Goal: Task Accomplishment & Management: Complete application form

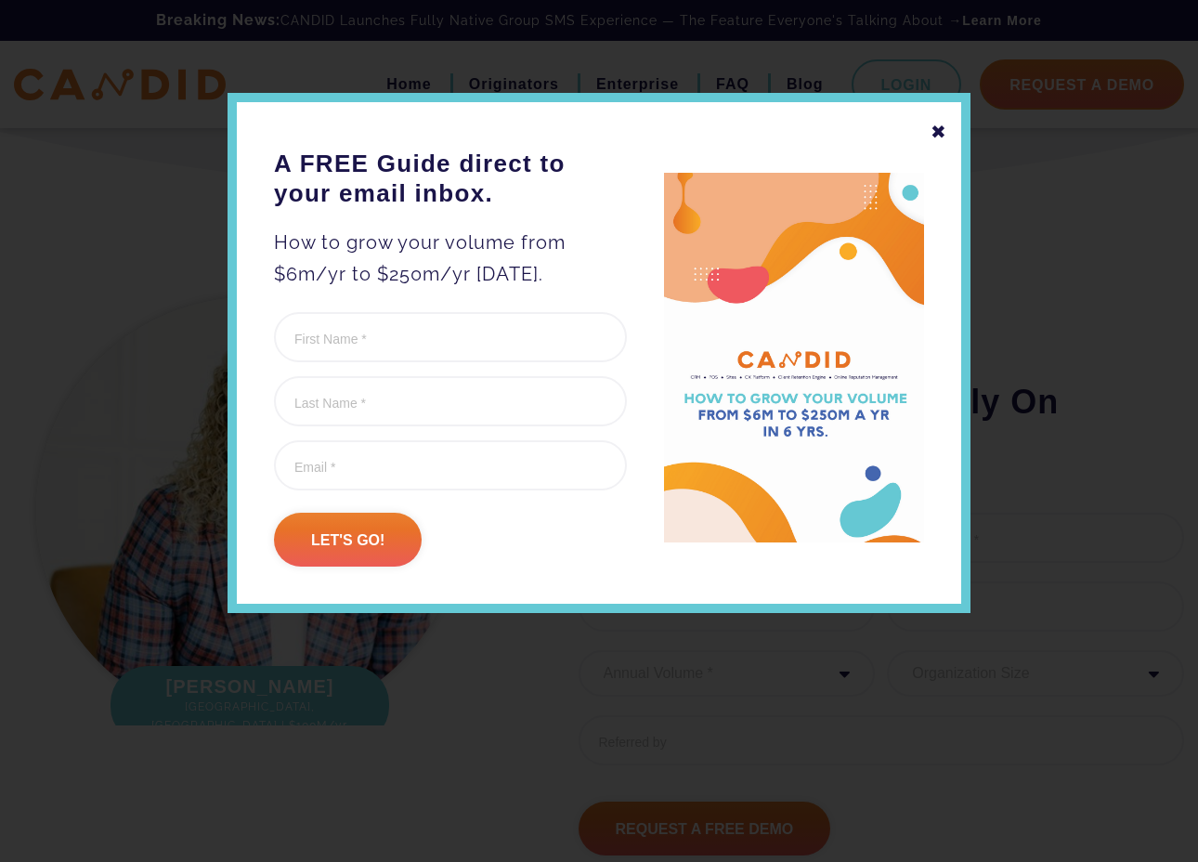
scroll to position [2089, 0]
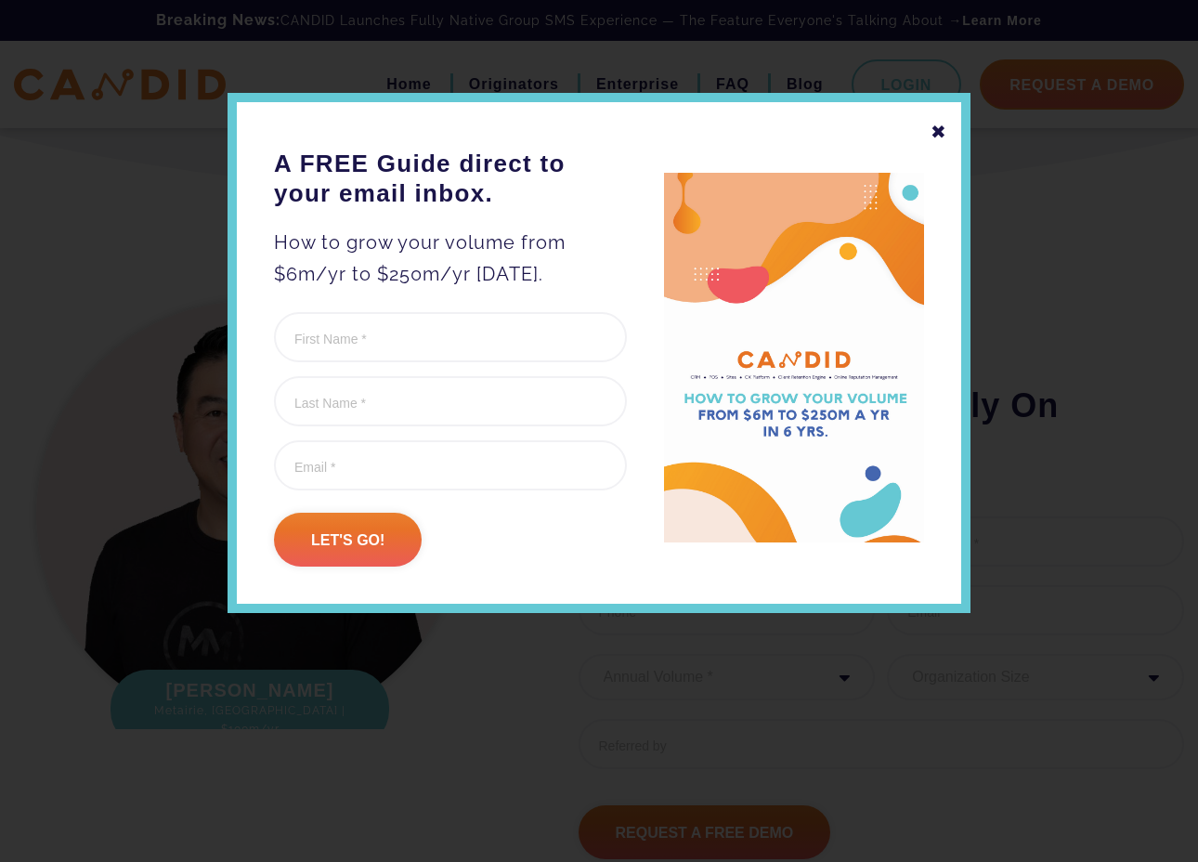
click at [938, 133] on div "✖" at bounding box center [939, 132] width 17 height 32
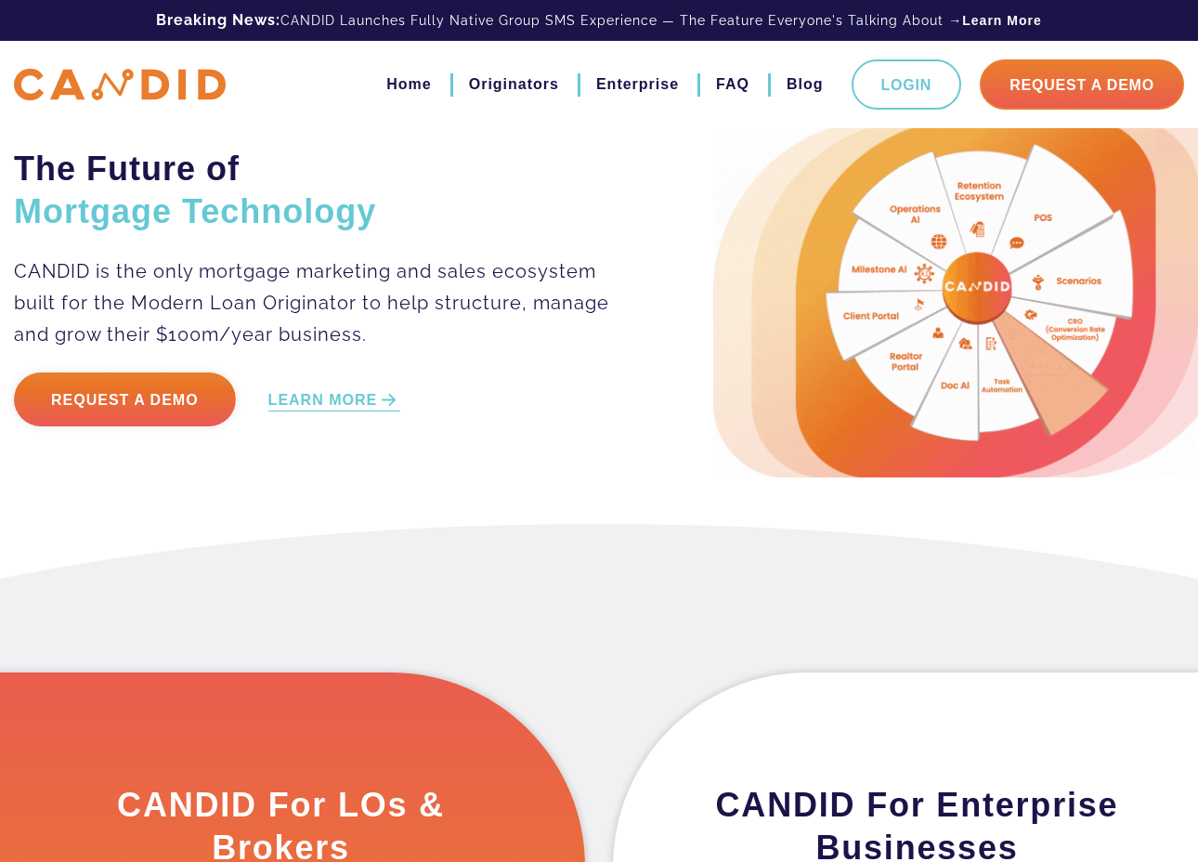
scroll to position [0, 0]
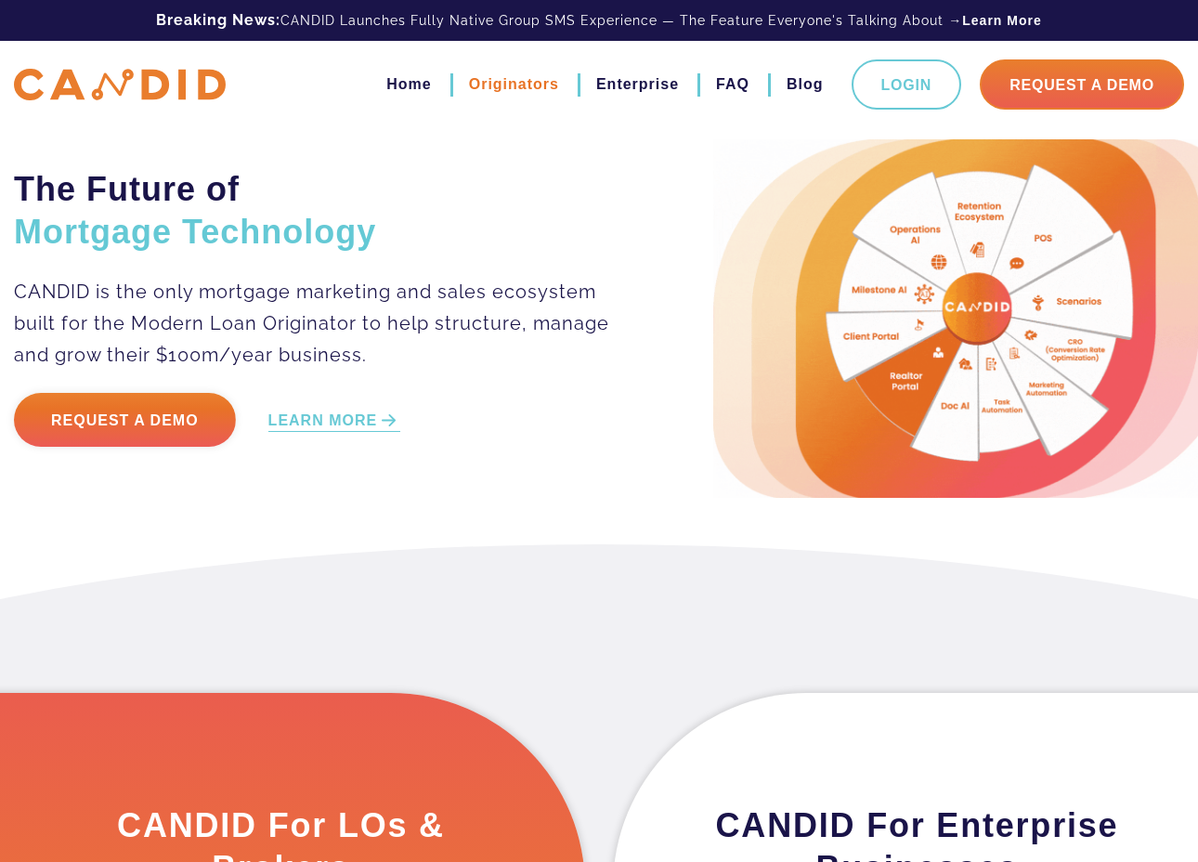
click at [519, 82] on link "Originators" at bounding box center [514, 85] width 90 height 32
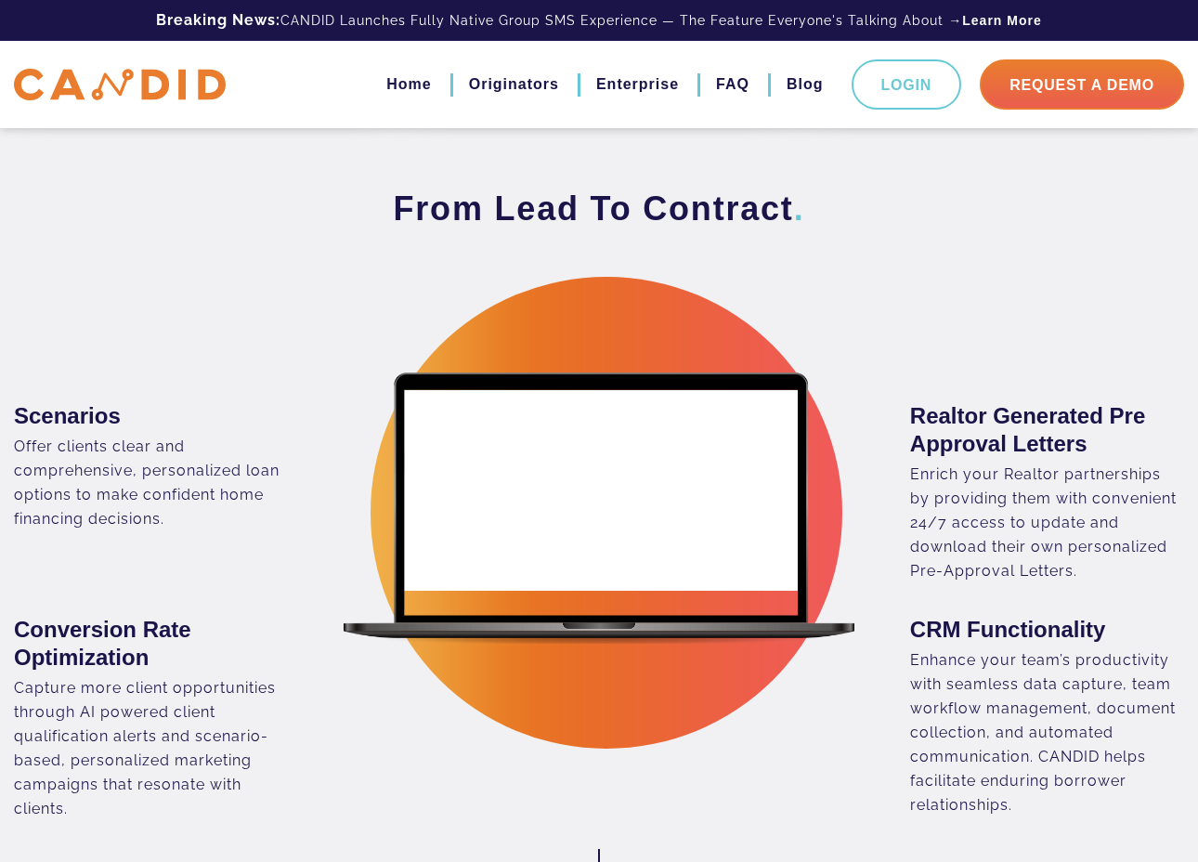
scroll to position [1128, 0]
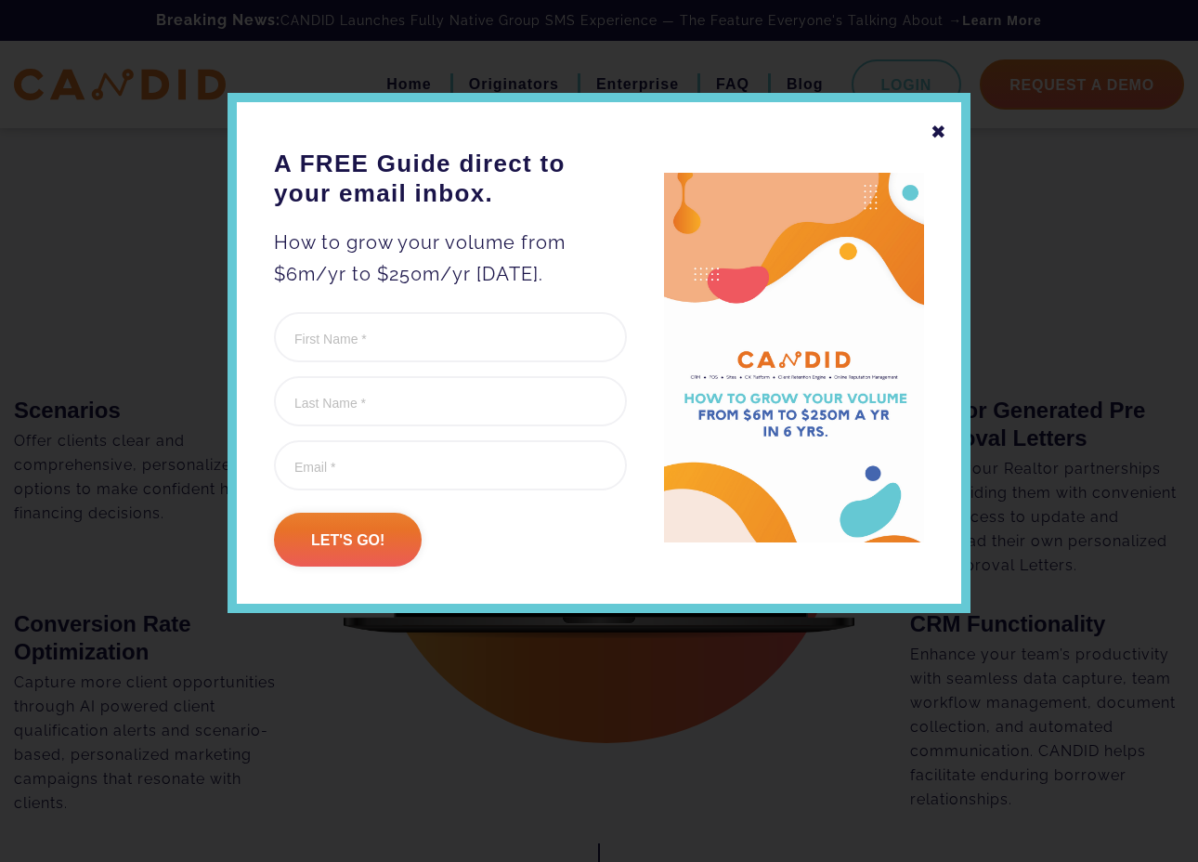
click at [940, 132] on div "✖" at bounding box center [939, 132] width 17 height 32
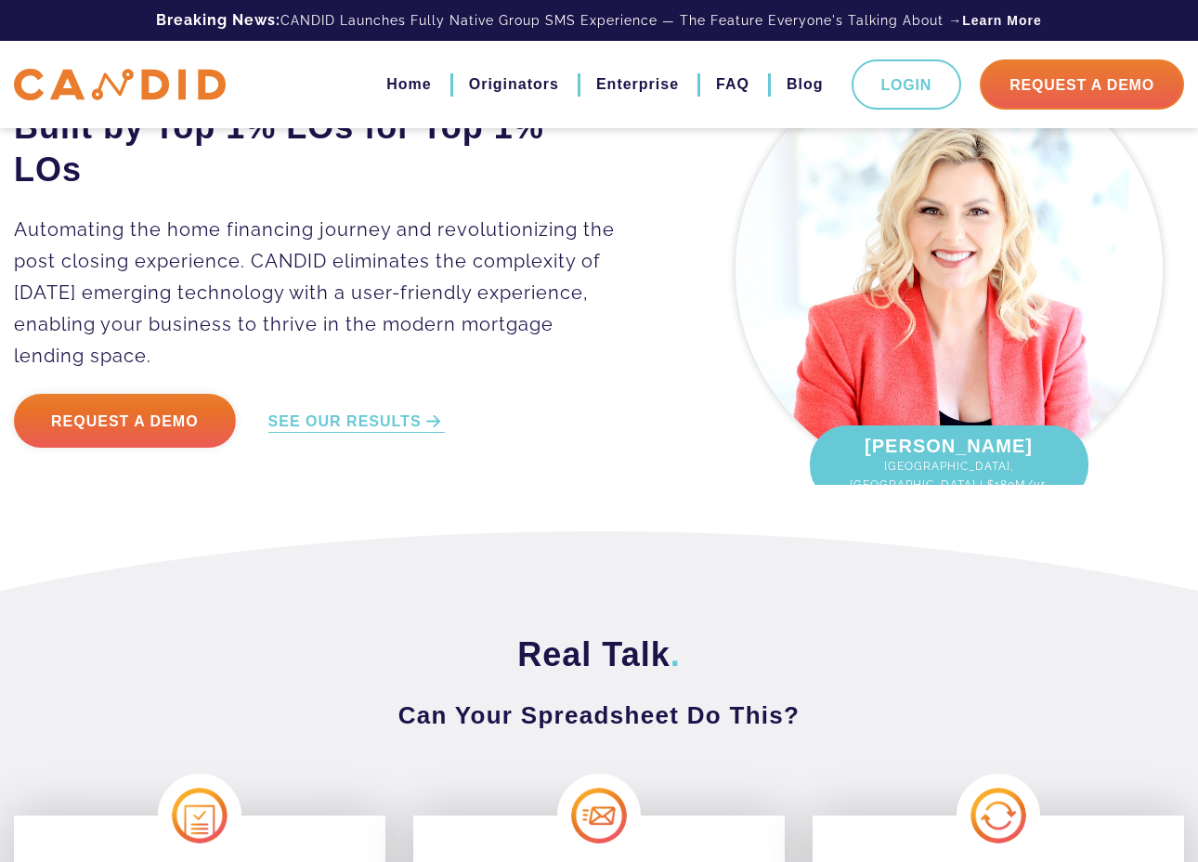
scroll to position [0, 0]
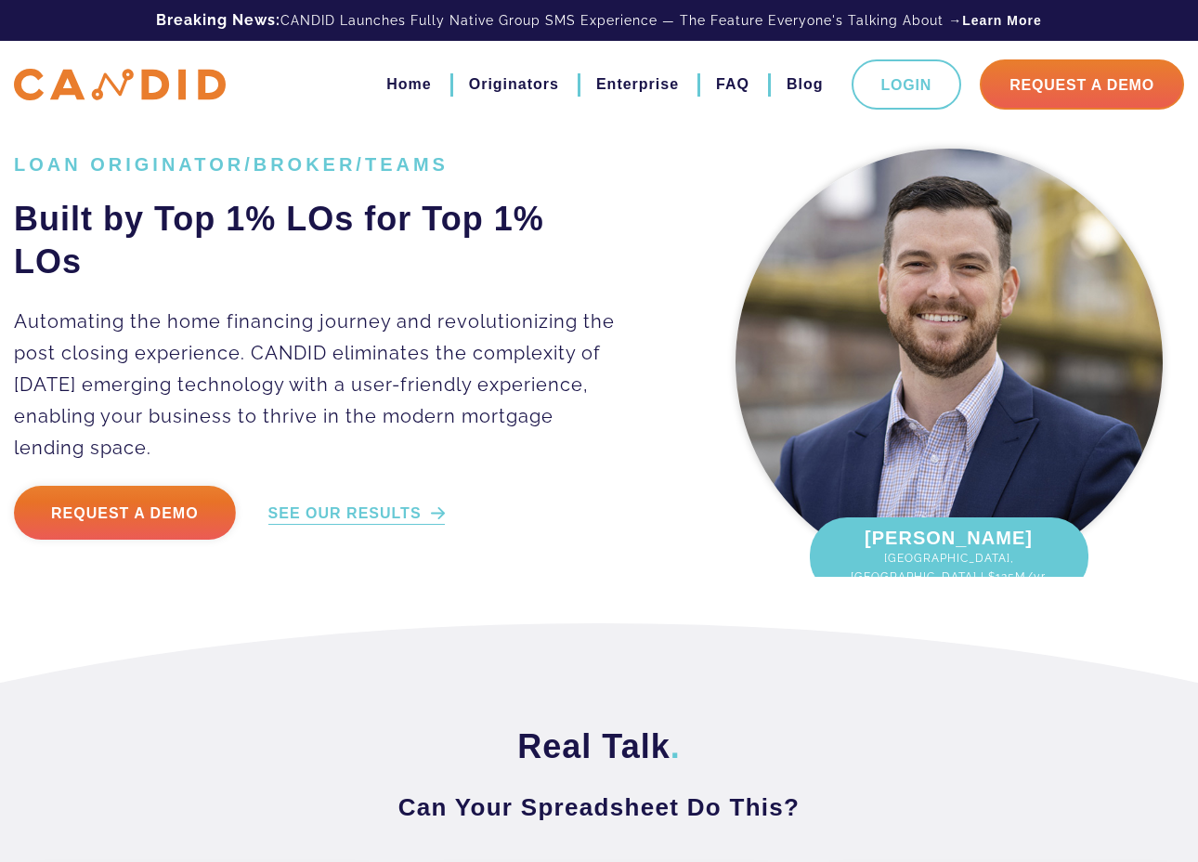
click at [348, 519] on link "SEE OUR RESULTS" at bounding box center [356, 513] width 176 height 21
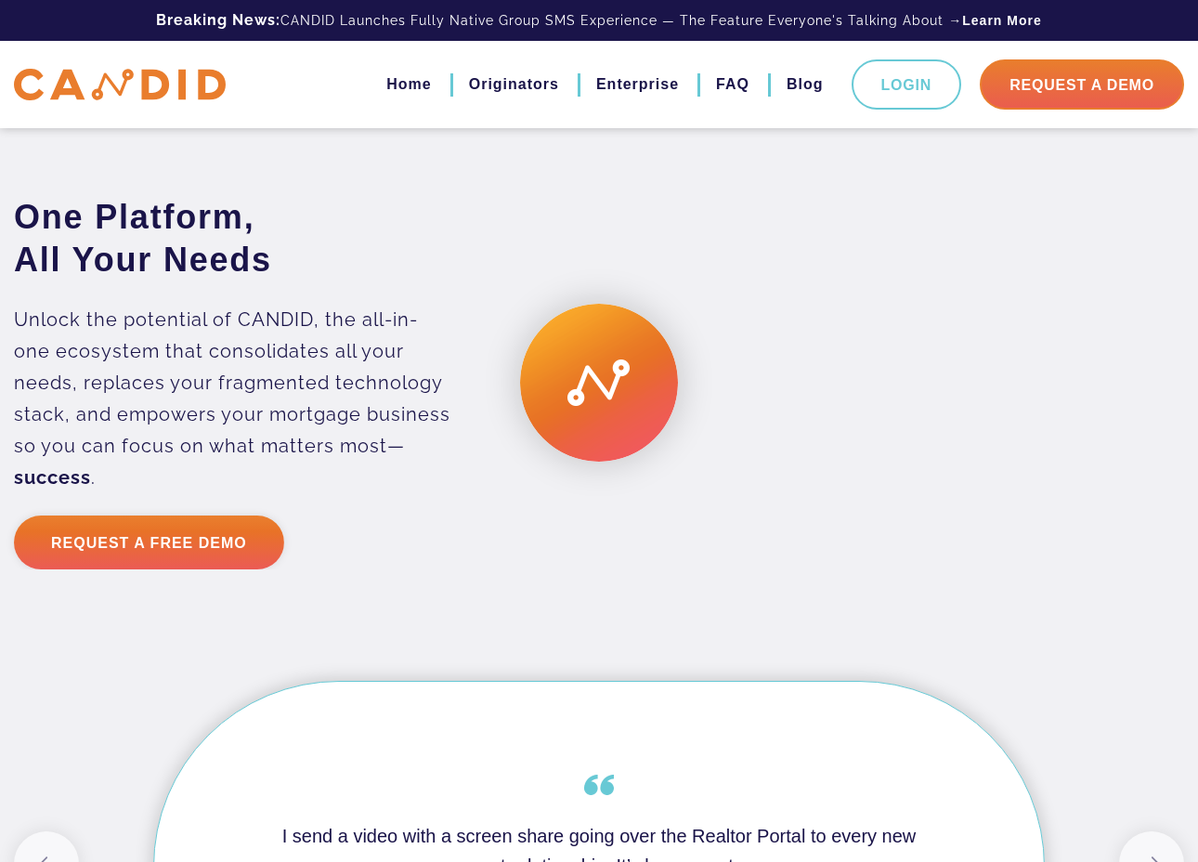
scroll to position [4757, 0]
click at [500, 82] on link "Originators" at bounding box center [514, 85] width 90 height 32
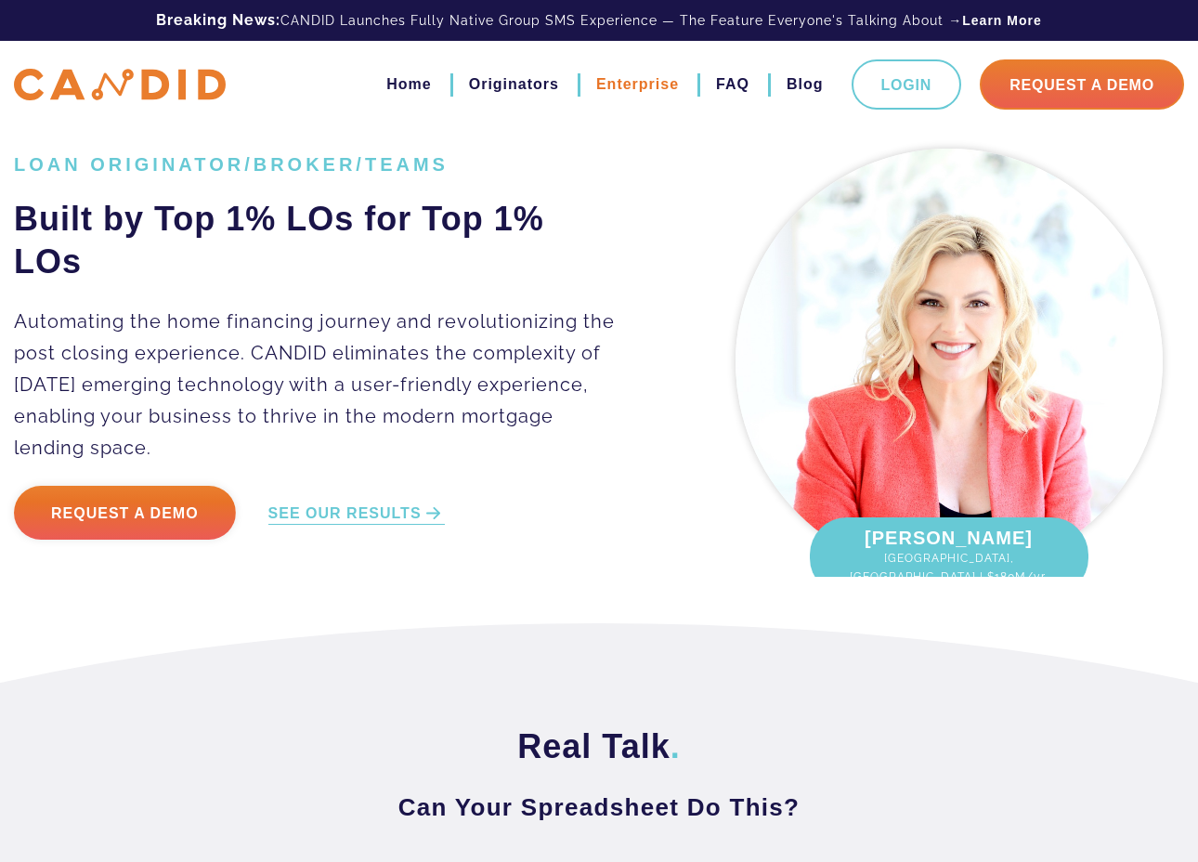
click at [631, 84] on link "Enterprise" at bounding box center [637, 85] width 83 height 32
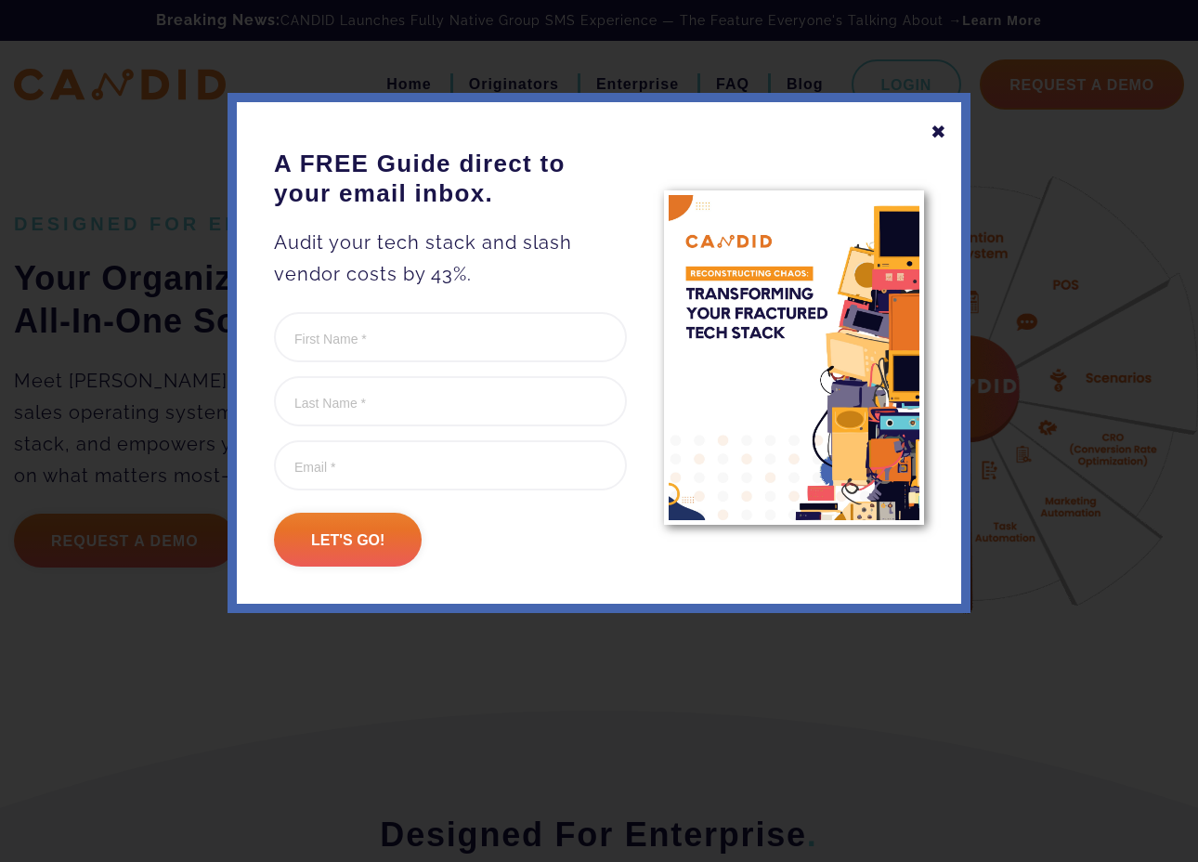
click at [945, 139] on div "✖" at bounding box center [939, 132] width 17 height 32
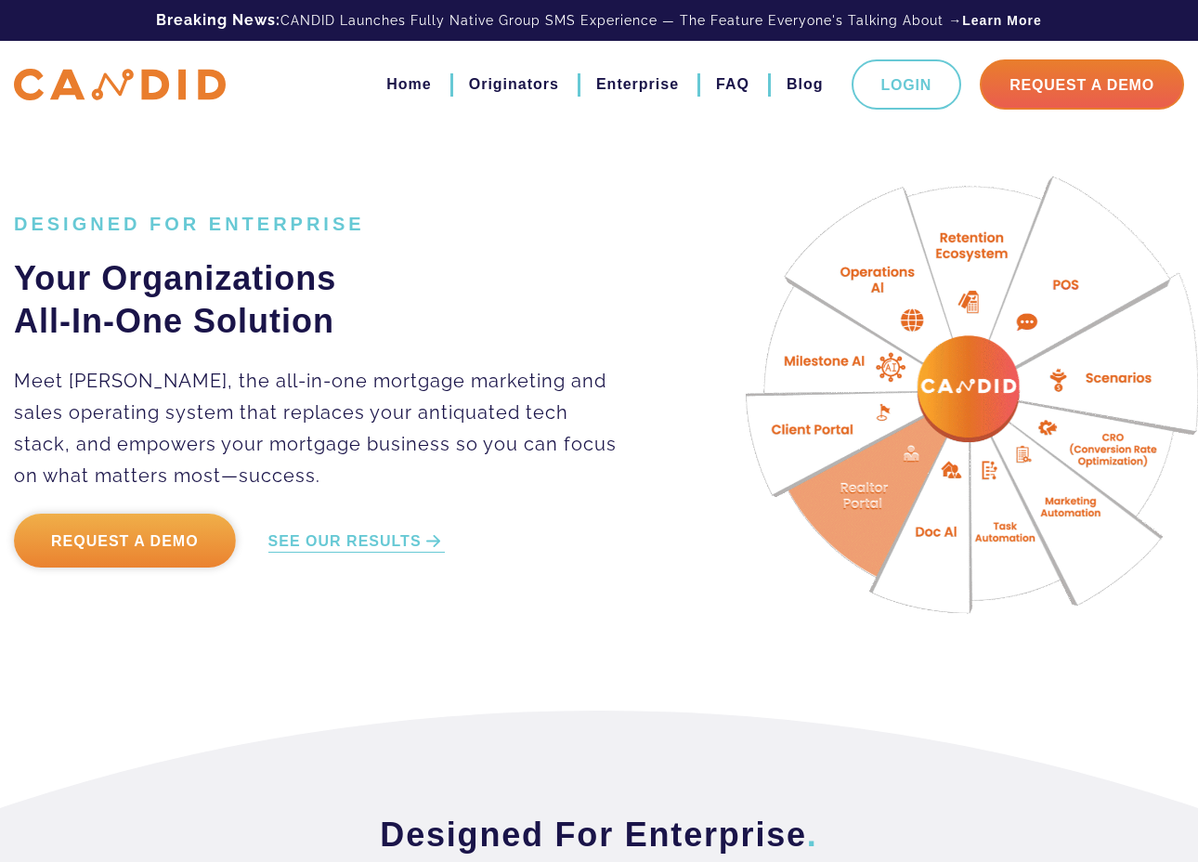
click at [163, 543] on link "Request a Demo" at bounding box center [125, 541] width 222 height 54
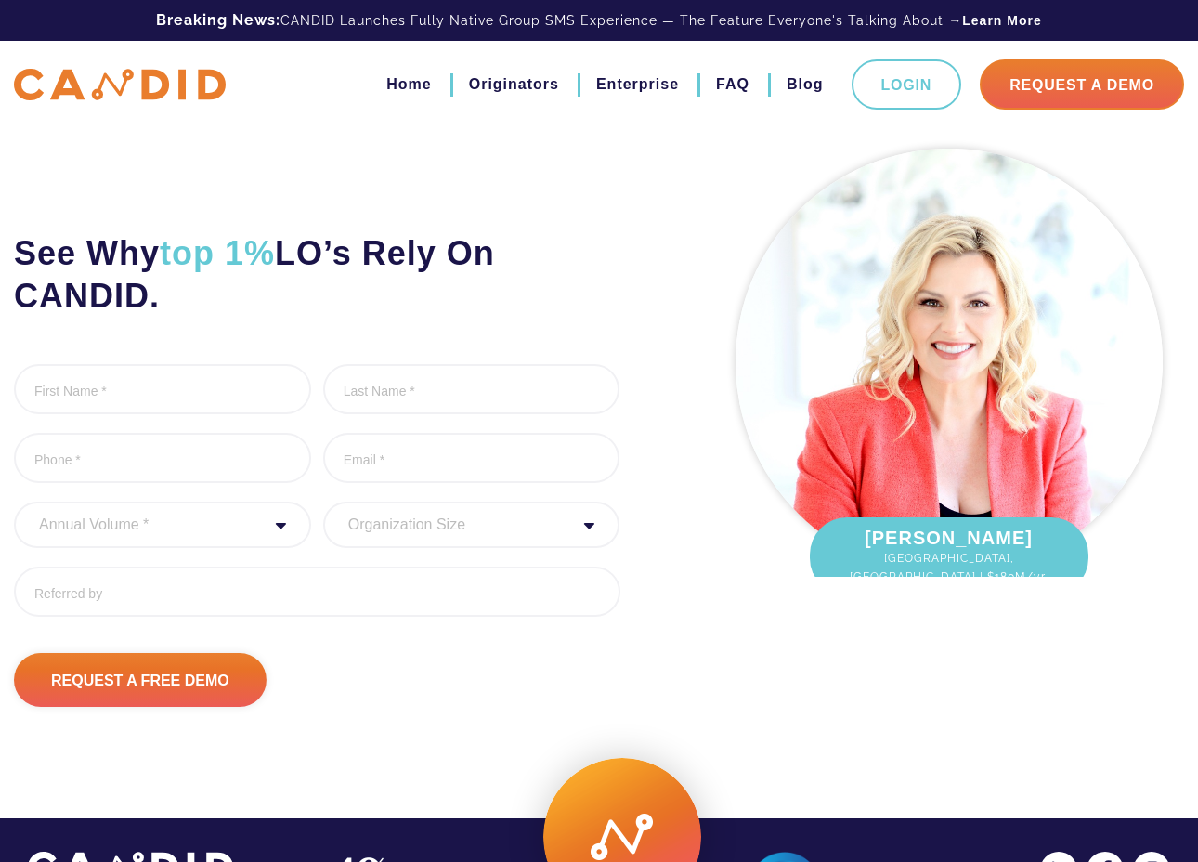
click at [141, 93] on img at bounding box center [120, 85] width 212 height 33
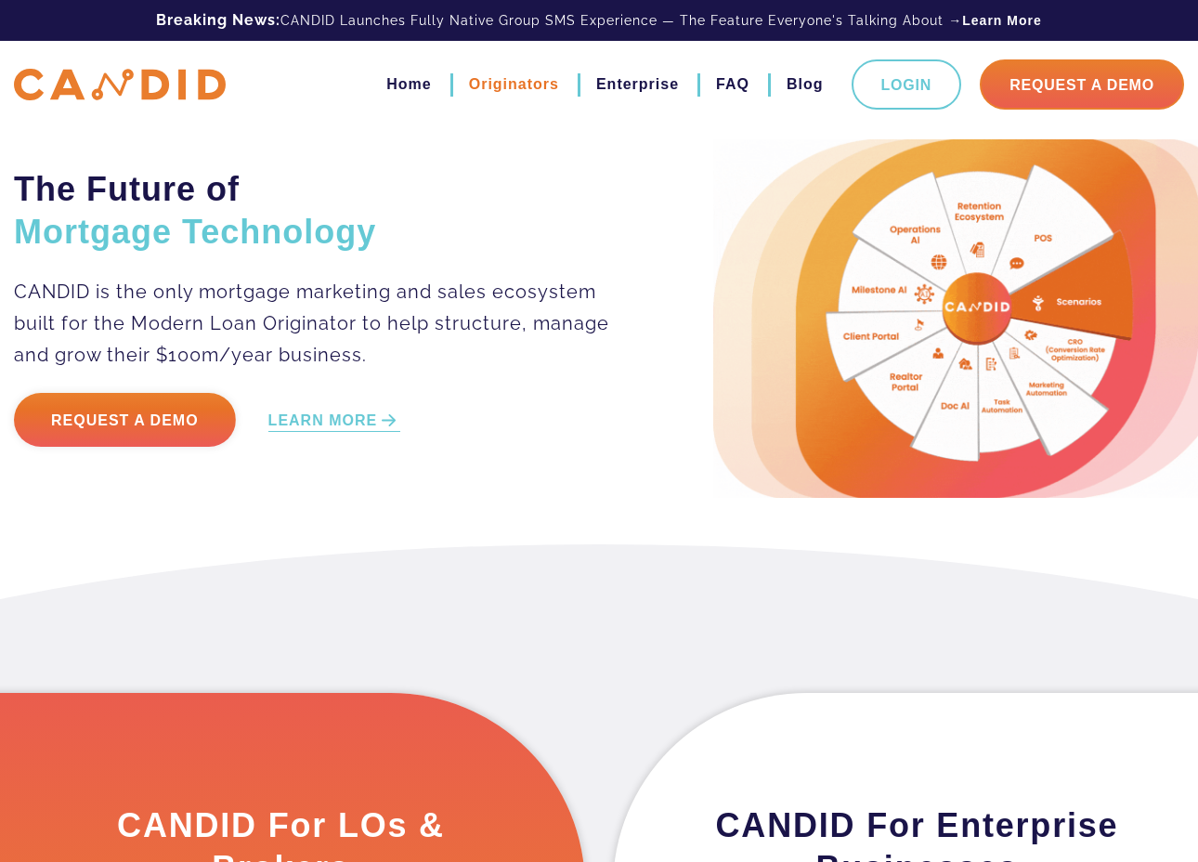
click at [507, 86] on link "Originators" at bounding box center [514, 85] width 90 height 32
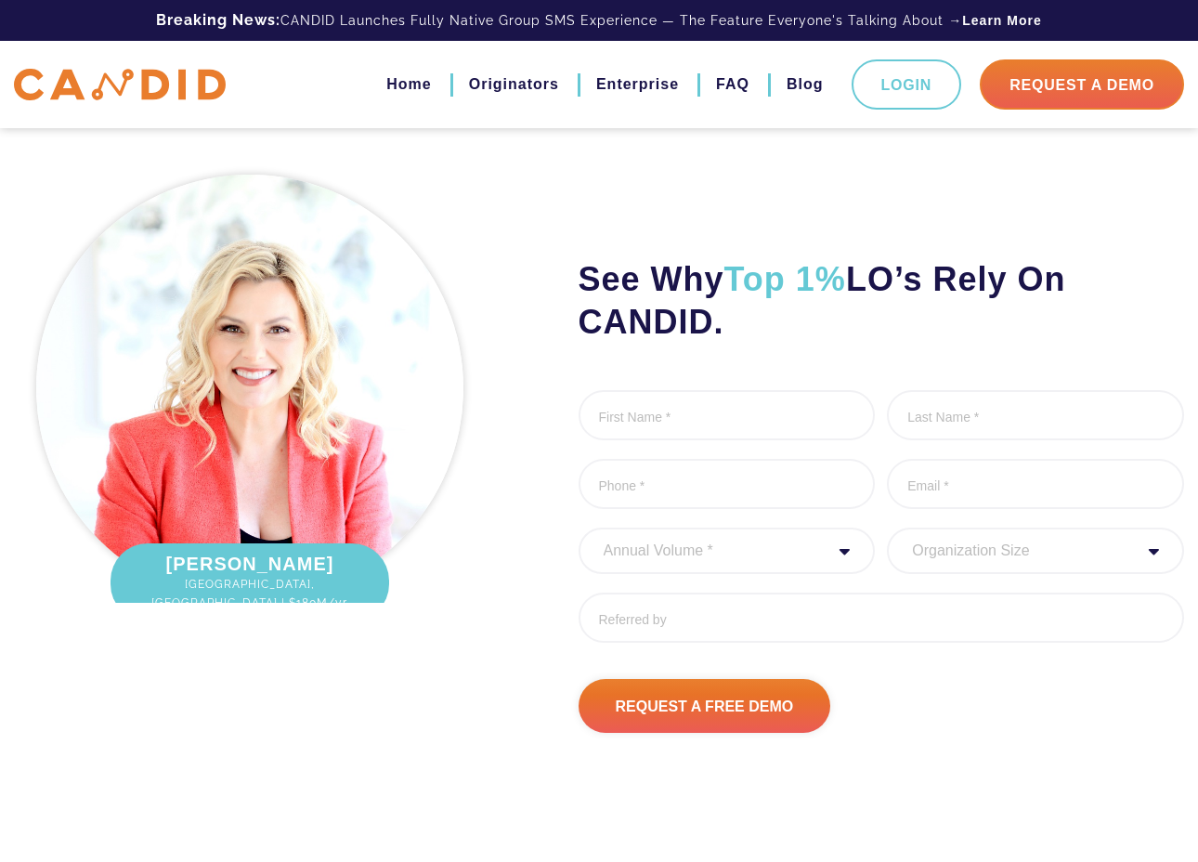
scroll to position [6182, 0]
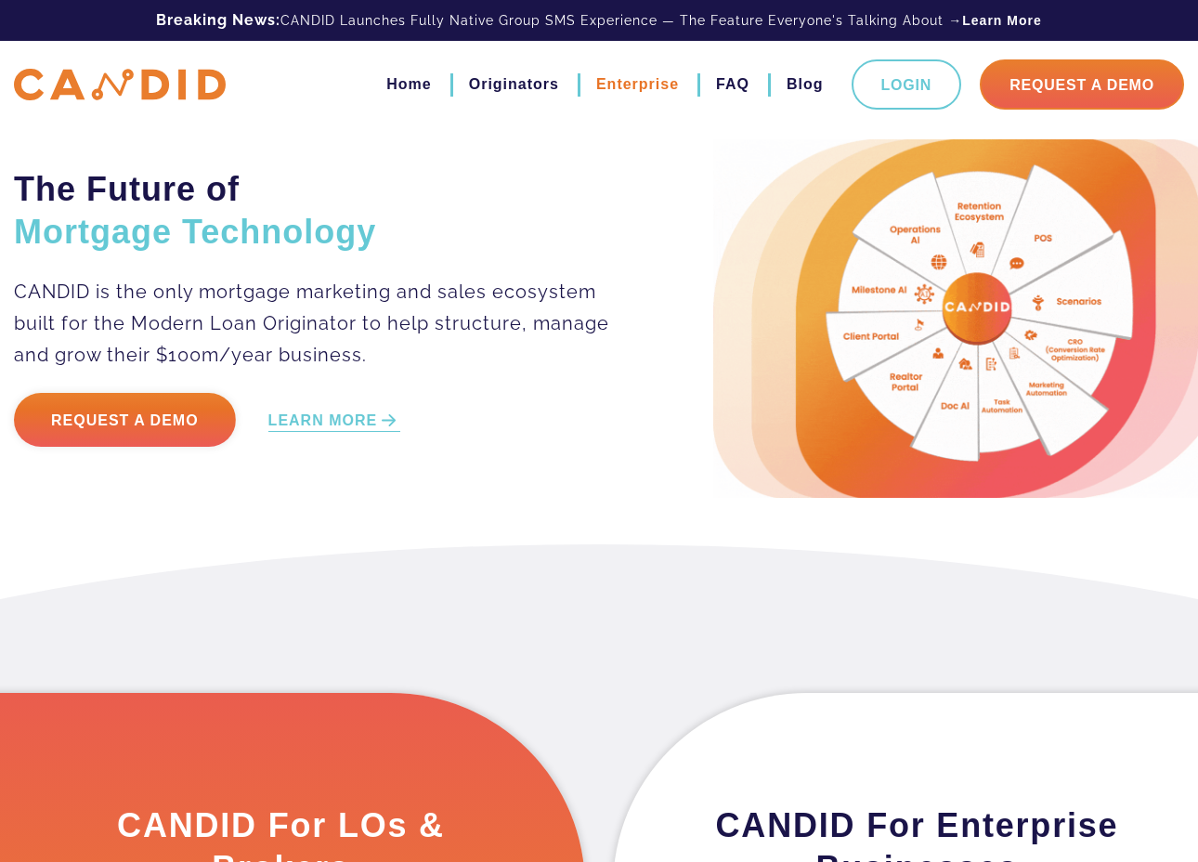
click at [643, 86] on link "Enterprise" at bounding box center [637, 85] width 83 height 32
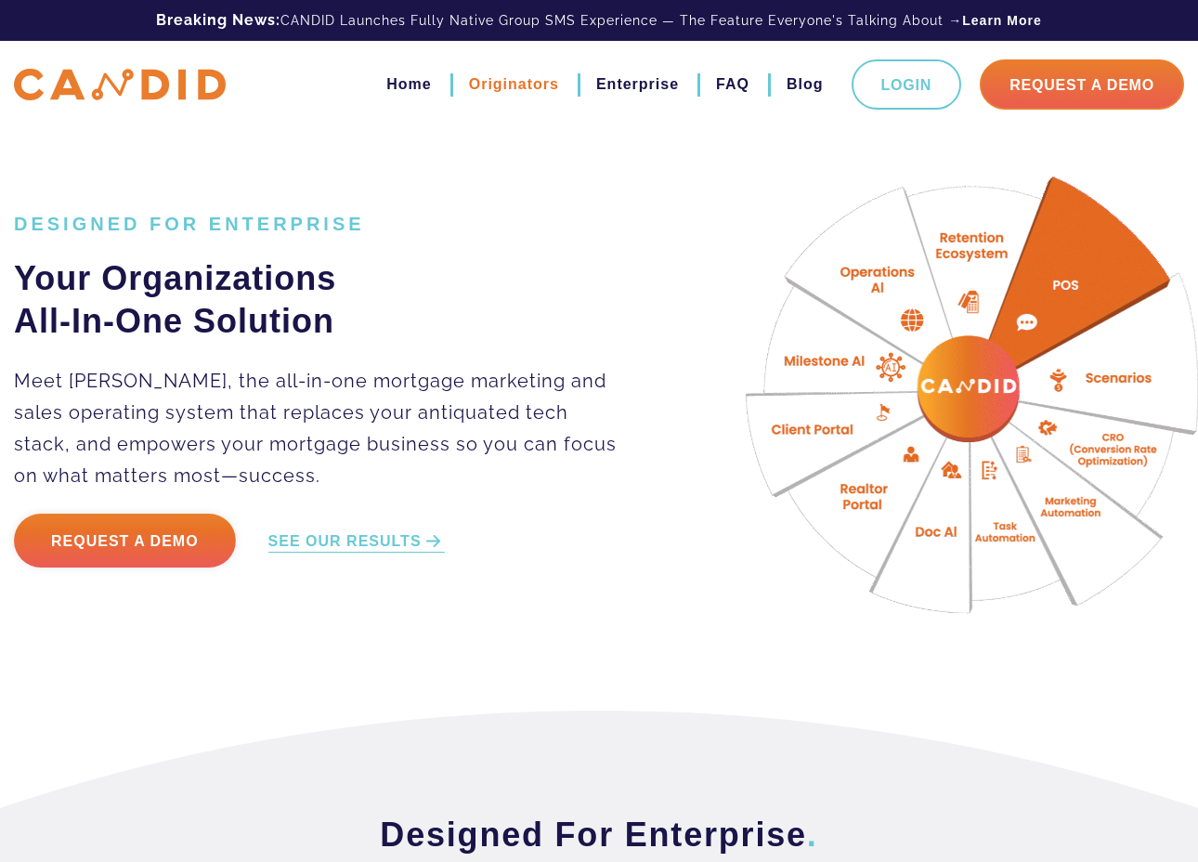
click at [523, 80] on link "Originators" at bounding box center [514, 85] width 90 height 32
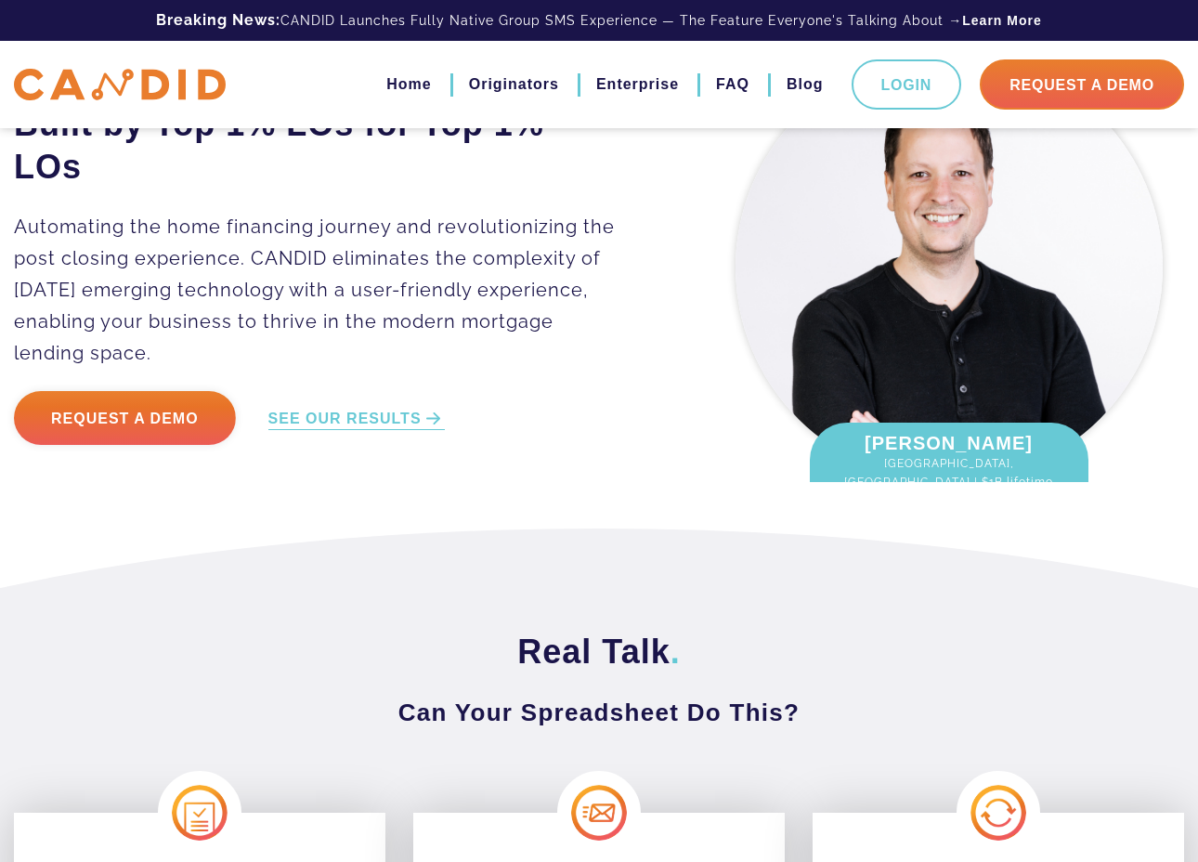
scroll to position [96, 0]
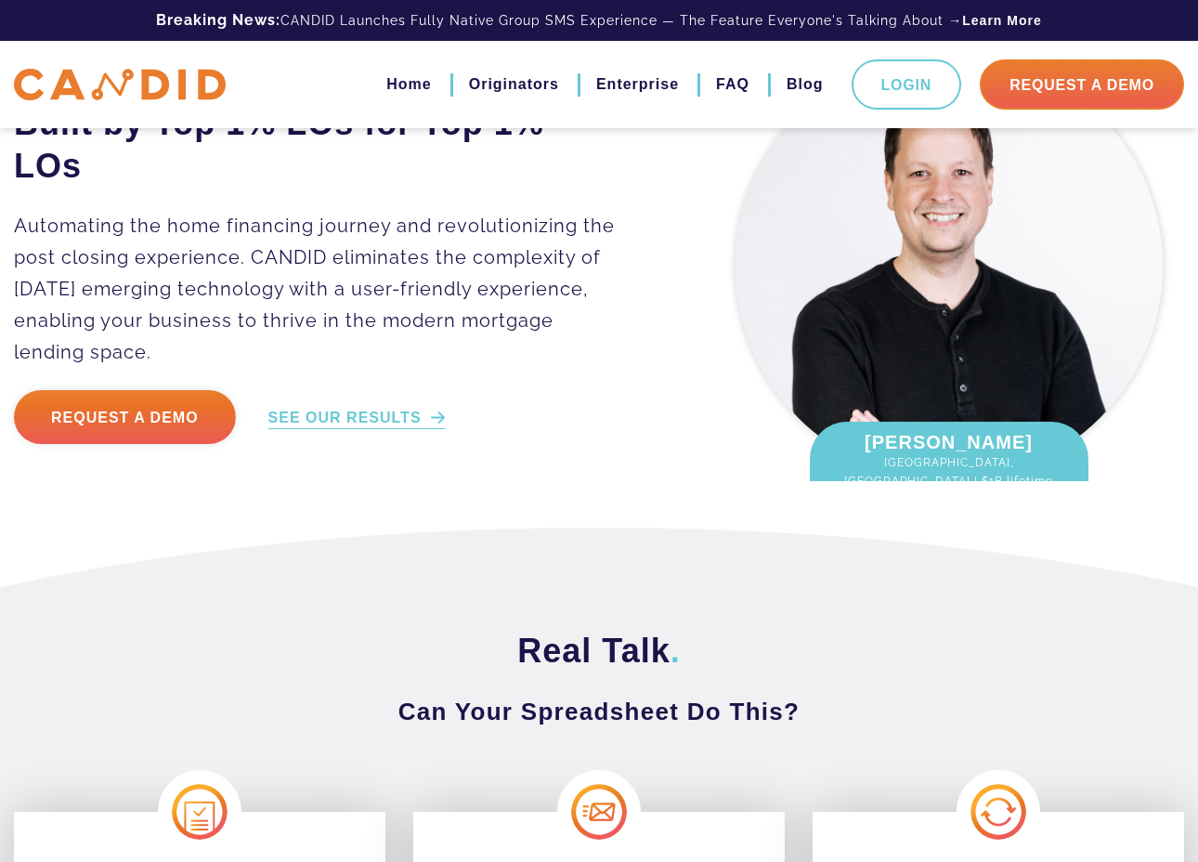
click at [349, 422] on link "SEE OUR RESULTS" at bounding box center [356, 418] width 176 height 21
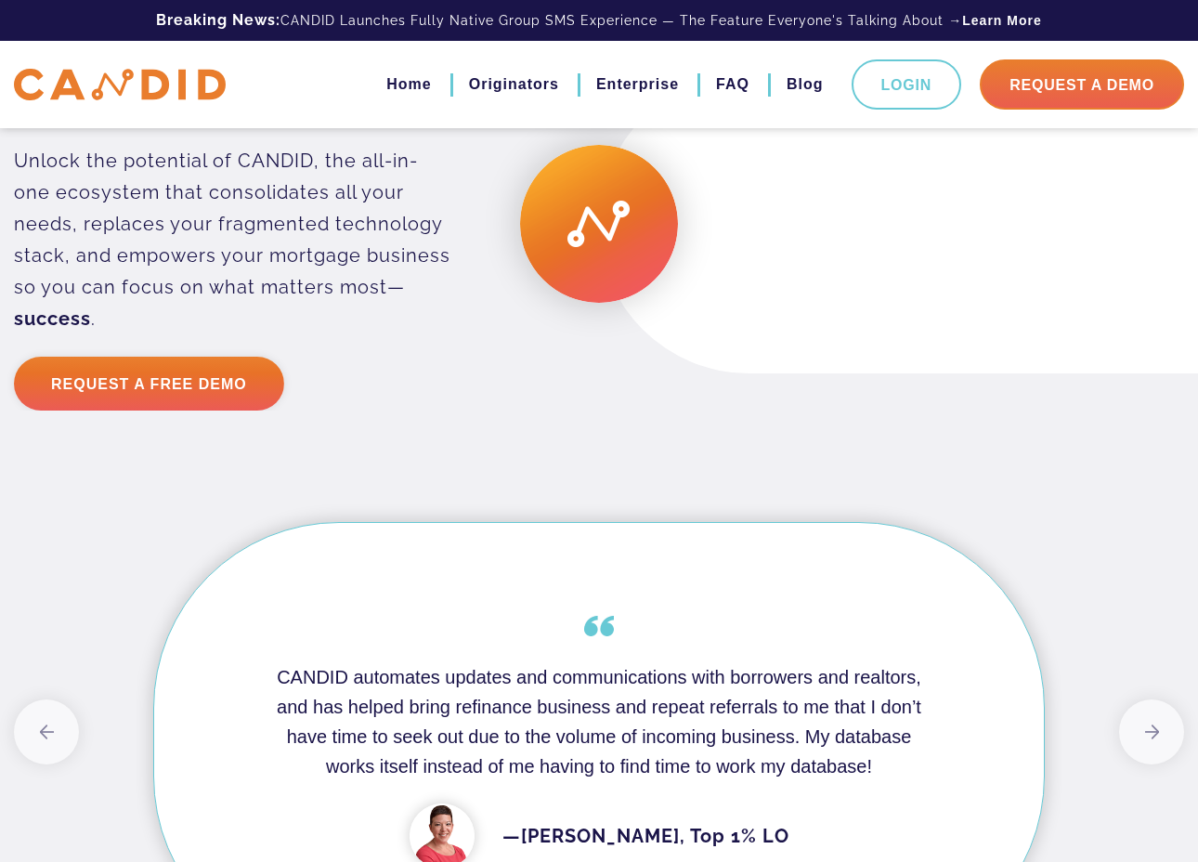
scroll to position [4923, 0]
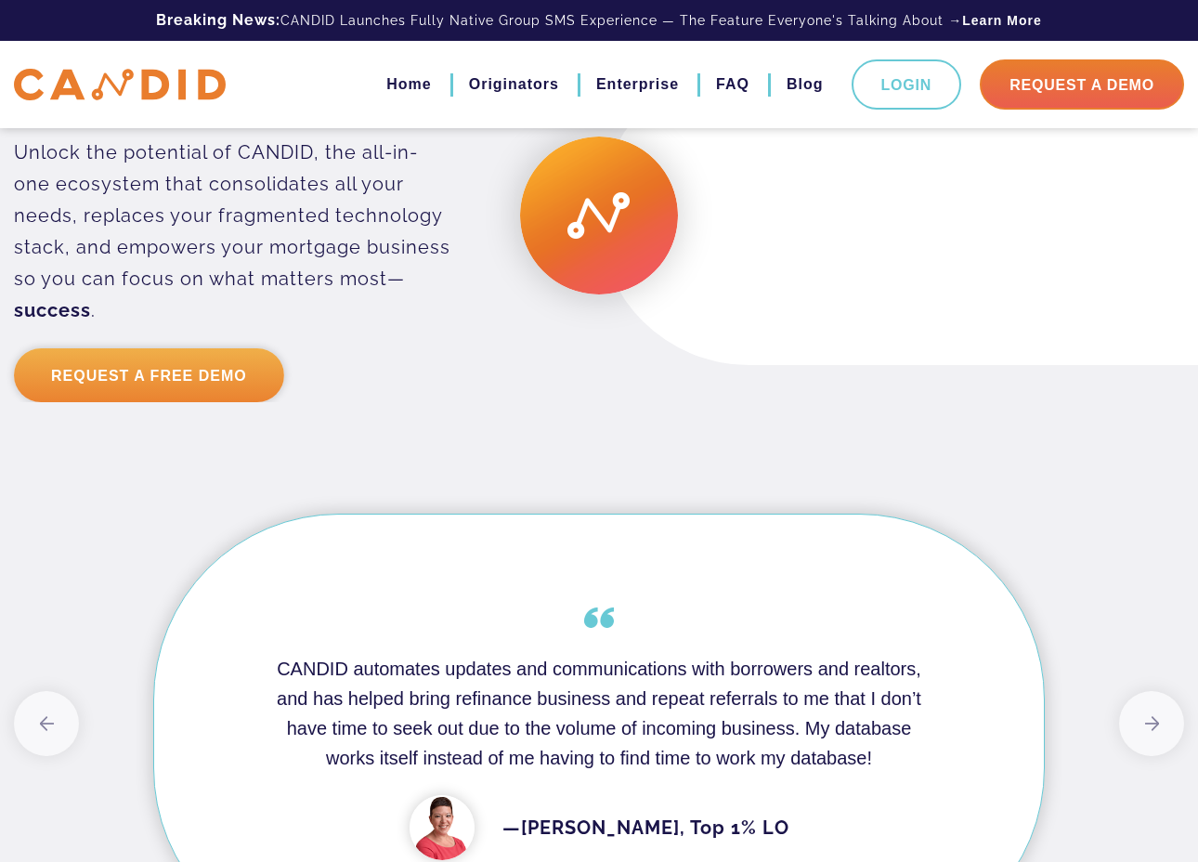
click at [234, 368] on link "Request a Free Demo" at bounding box center [149, 375] width 270 height 54
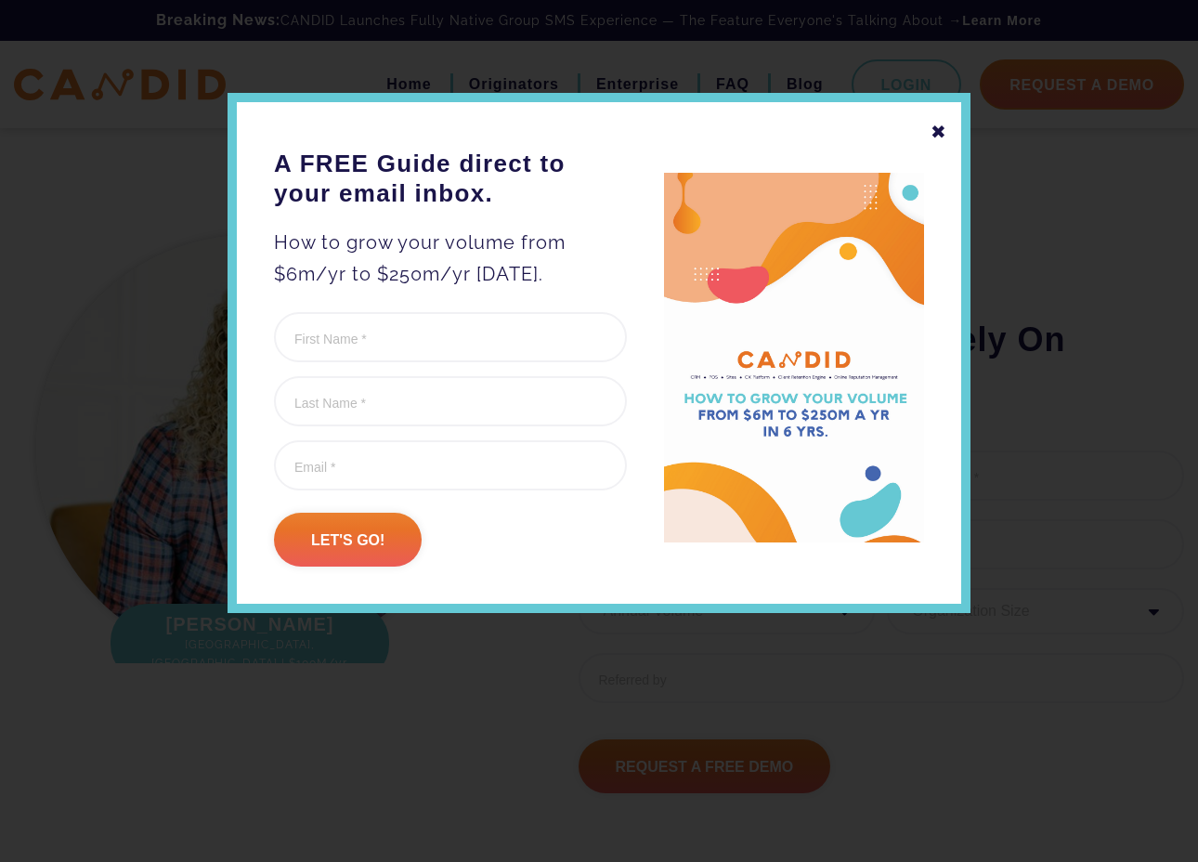
scroll to position [5921, 0]
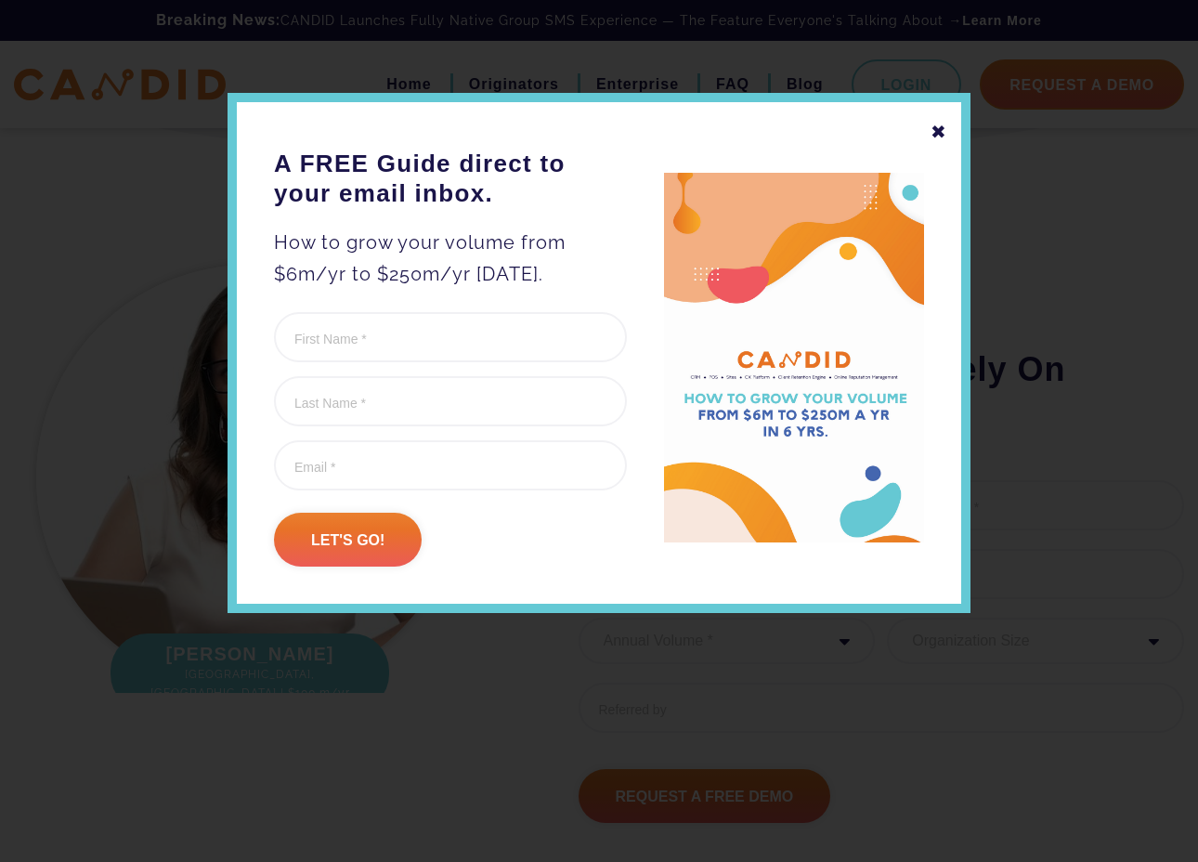
click at [940, 124] on div "✖" at bounding box center [939, 132] width 17 height 32
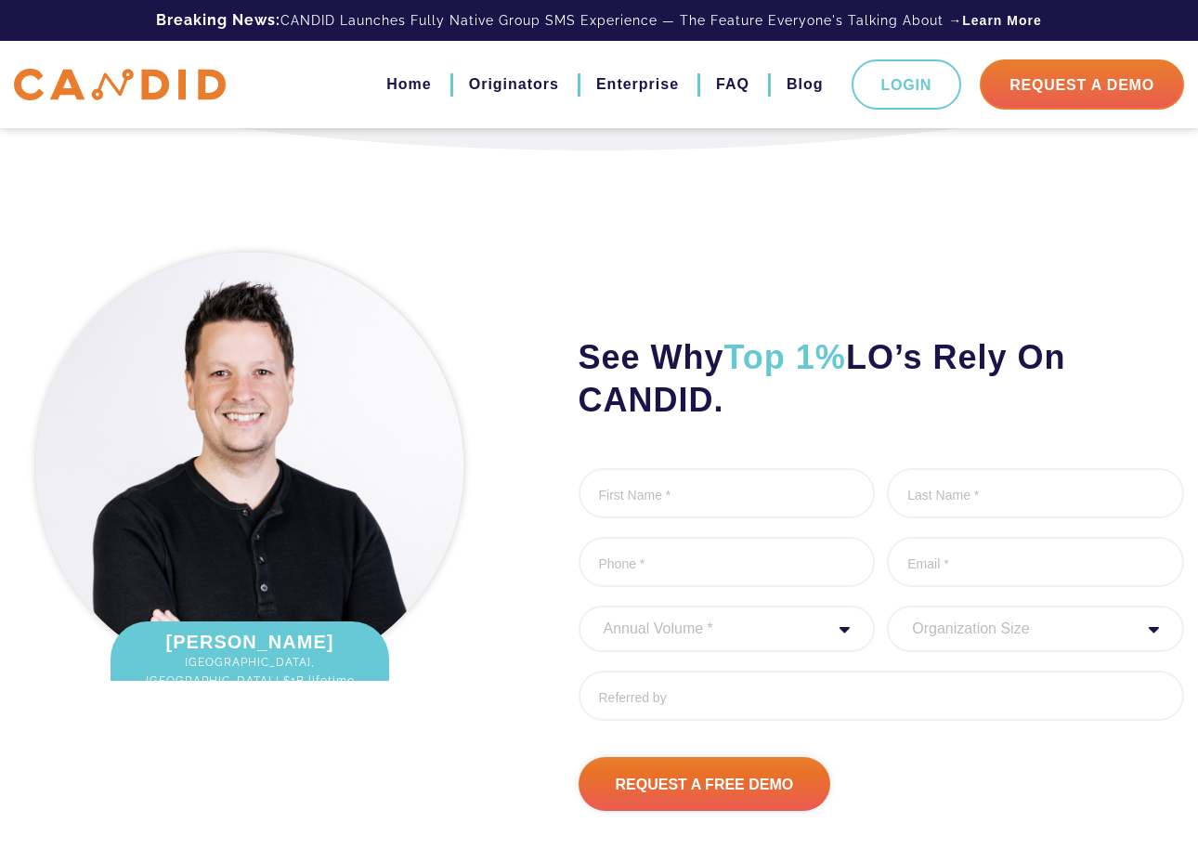
scroll to position [5929, 0]
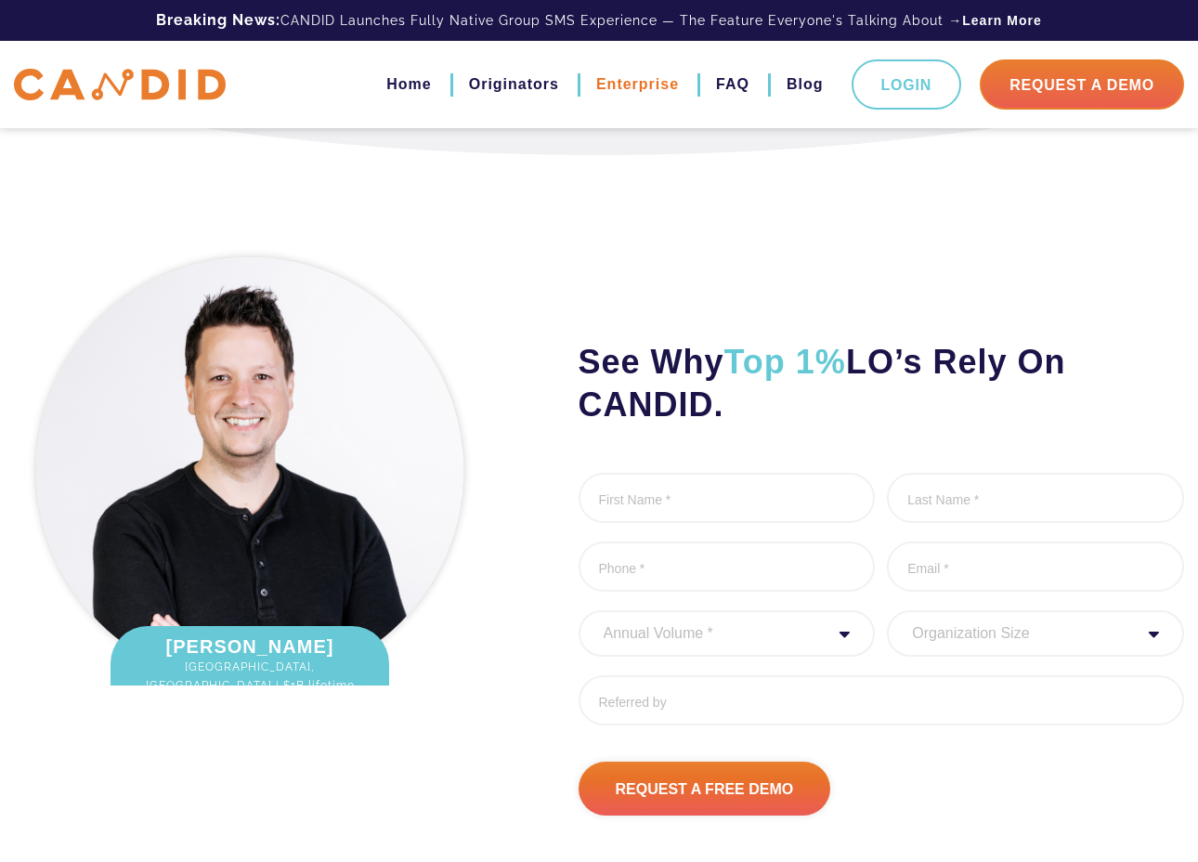
click at [650, 88] on link "Enterprise" at bounding box center [637, 85] width 83 height 32
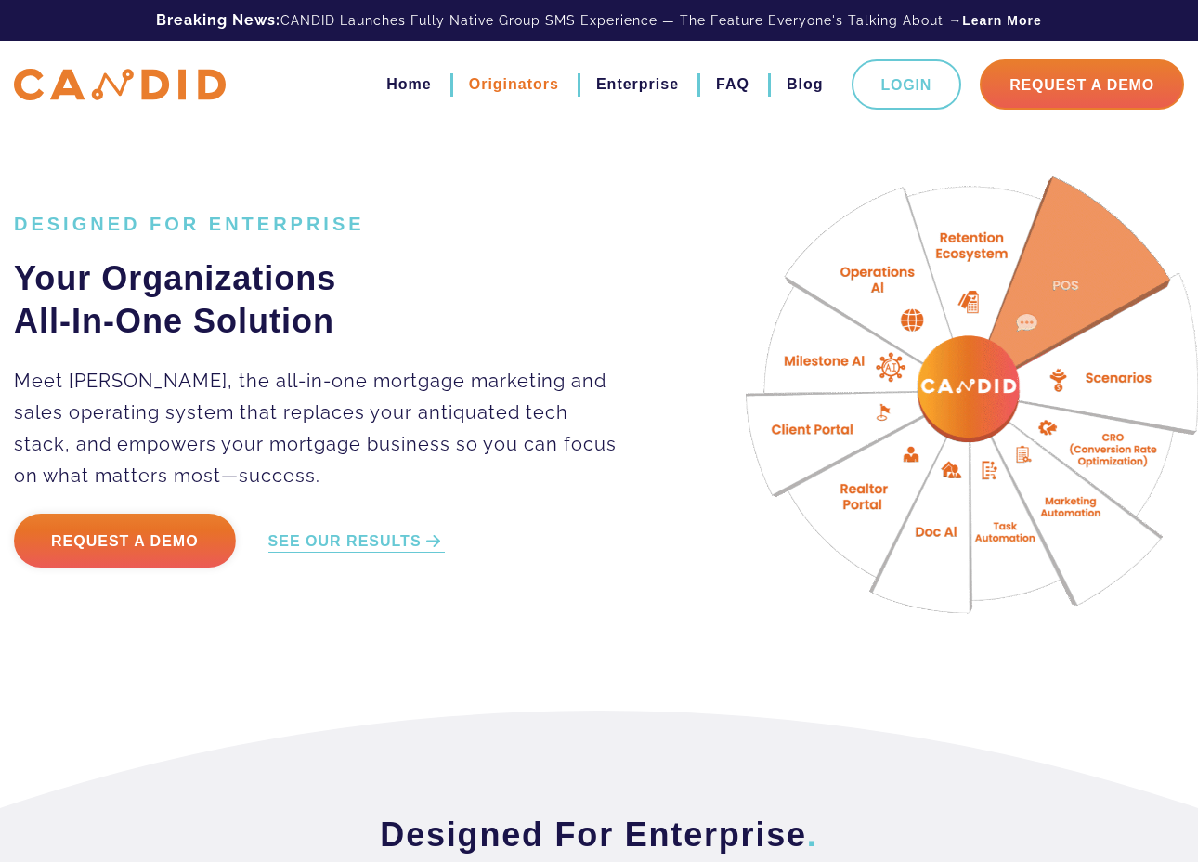
click at [527, 82] on link "Originators" at bounding box center [514, 85] width 90 height 32
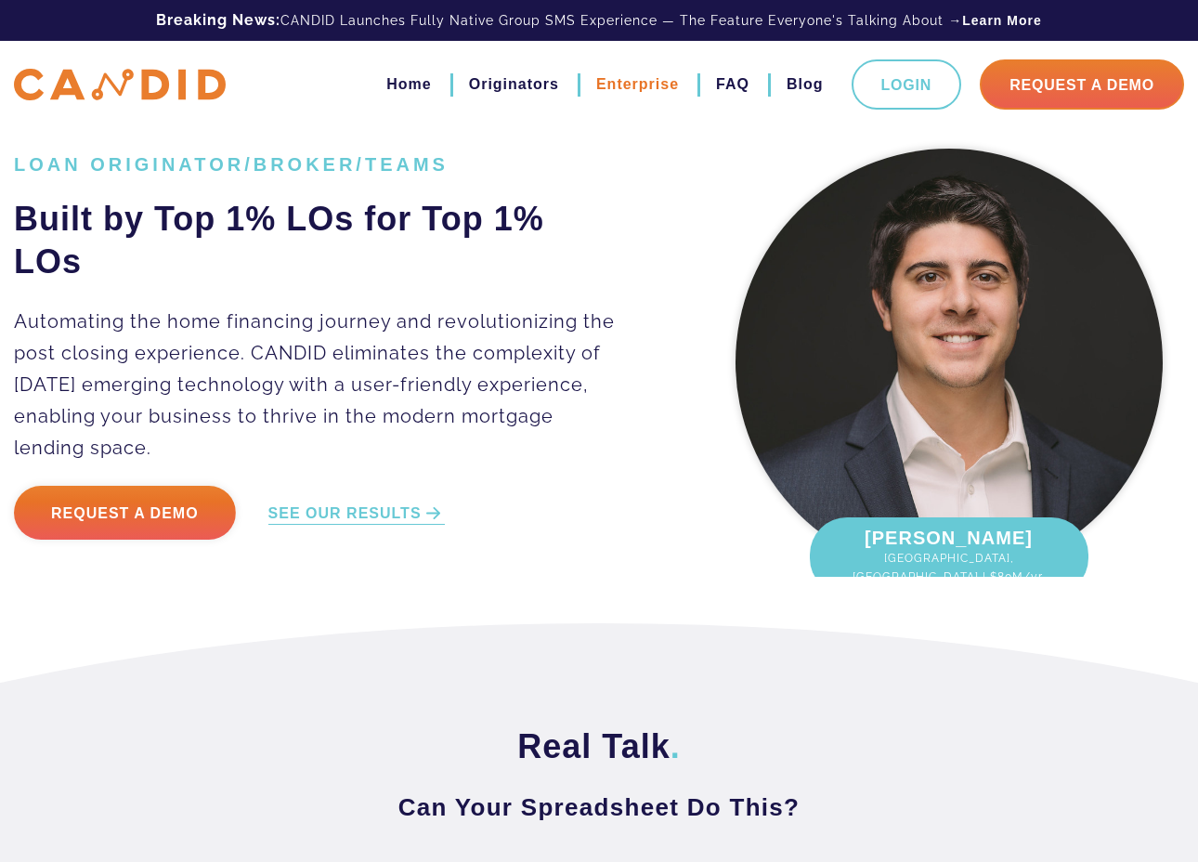
click at [656, 88] on link "Enterprise" at bounding box center [637, 85] width 83 height 32
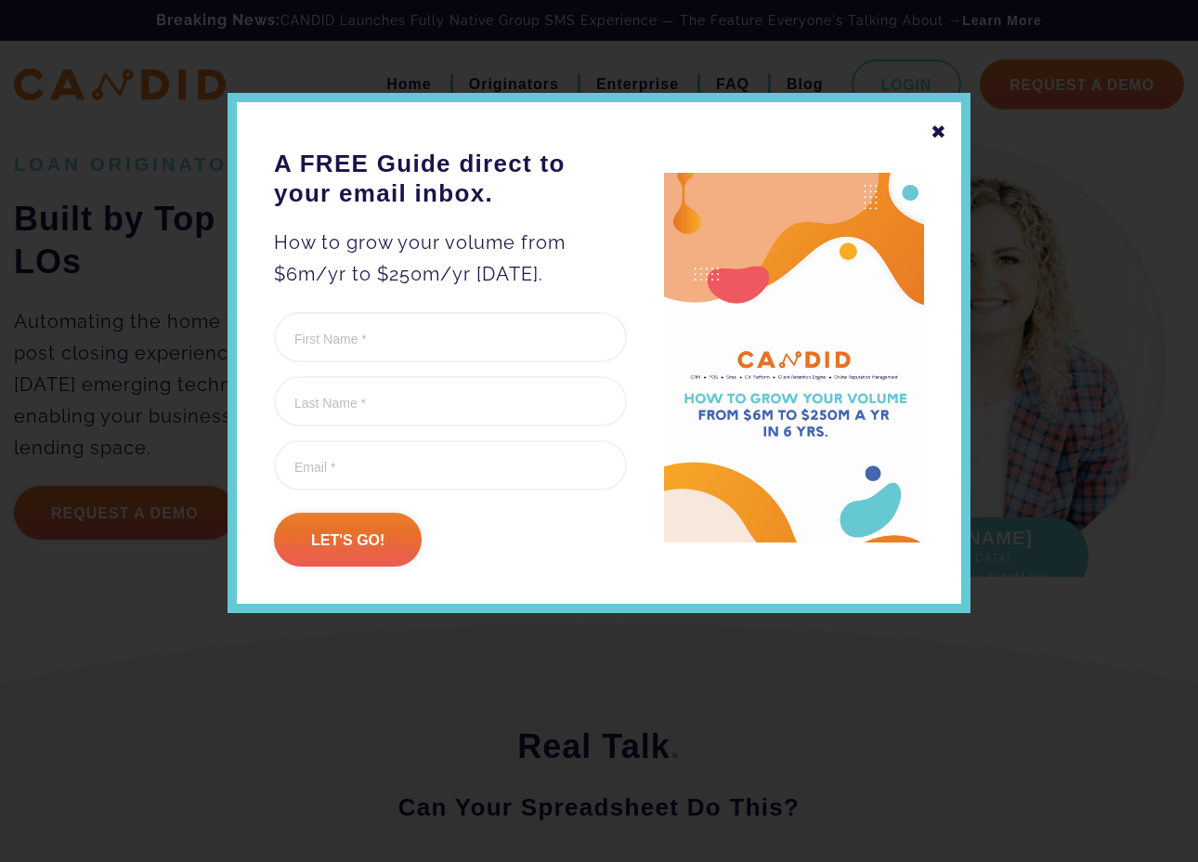
drag, startPoint x: 936, startPoint y: 129, endPoint x: 803, endPoint y: 122, distance: 133.0
click at [936, 129] on div "✖" at bounding box center [939, 132] width 17 height 32
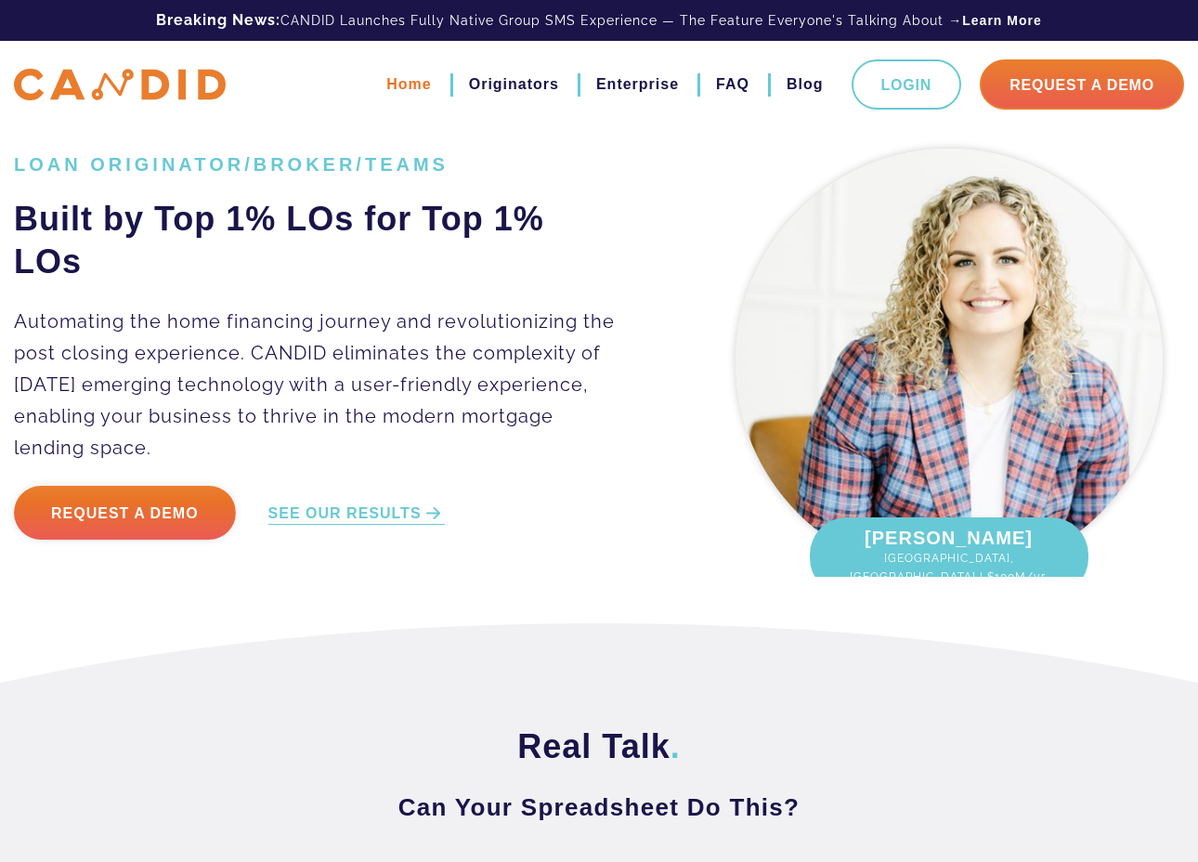
click at [403, 84] on link "Home" at bounding box center [408, 85] width 45 height 32
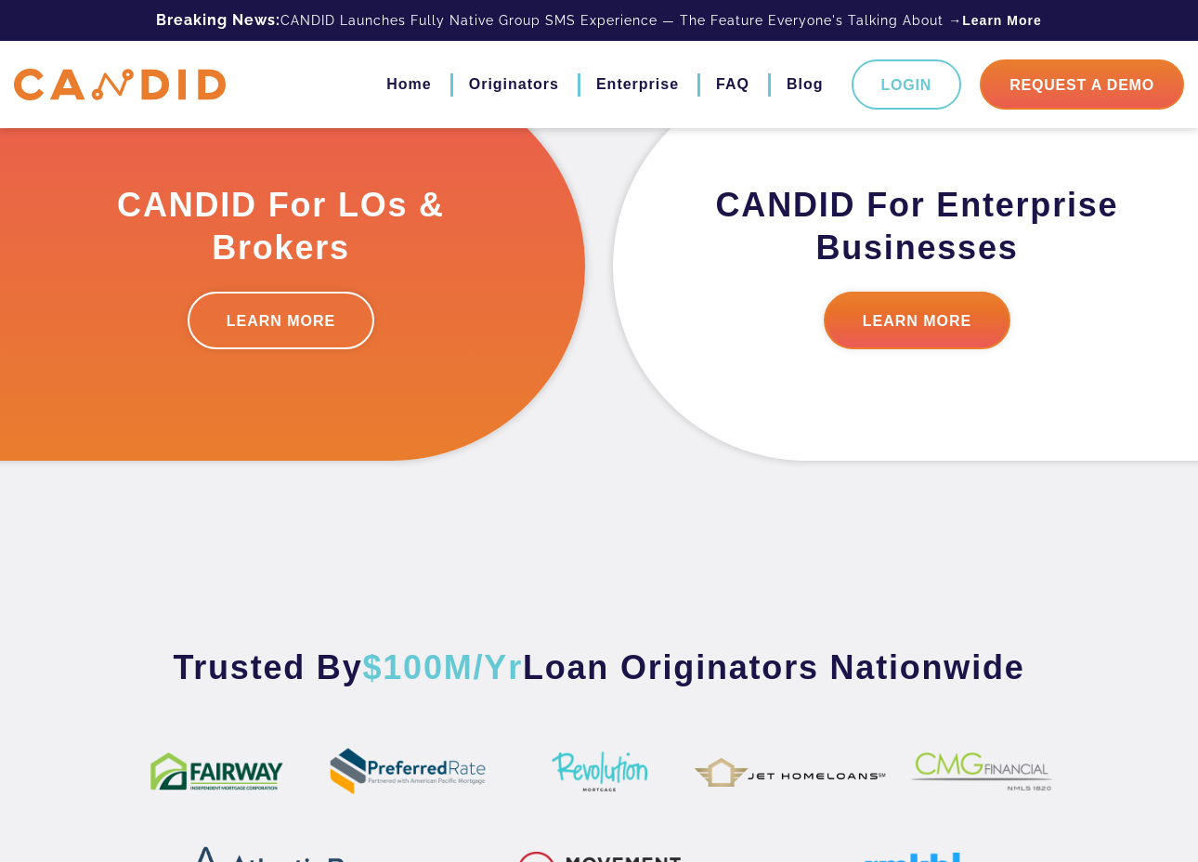
scroll to position [651, 0]
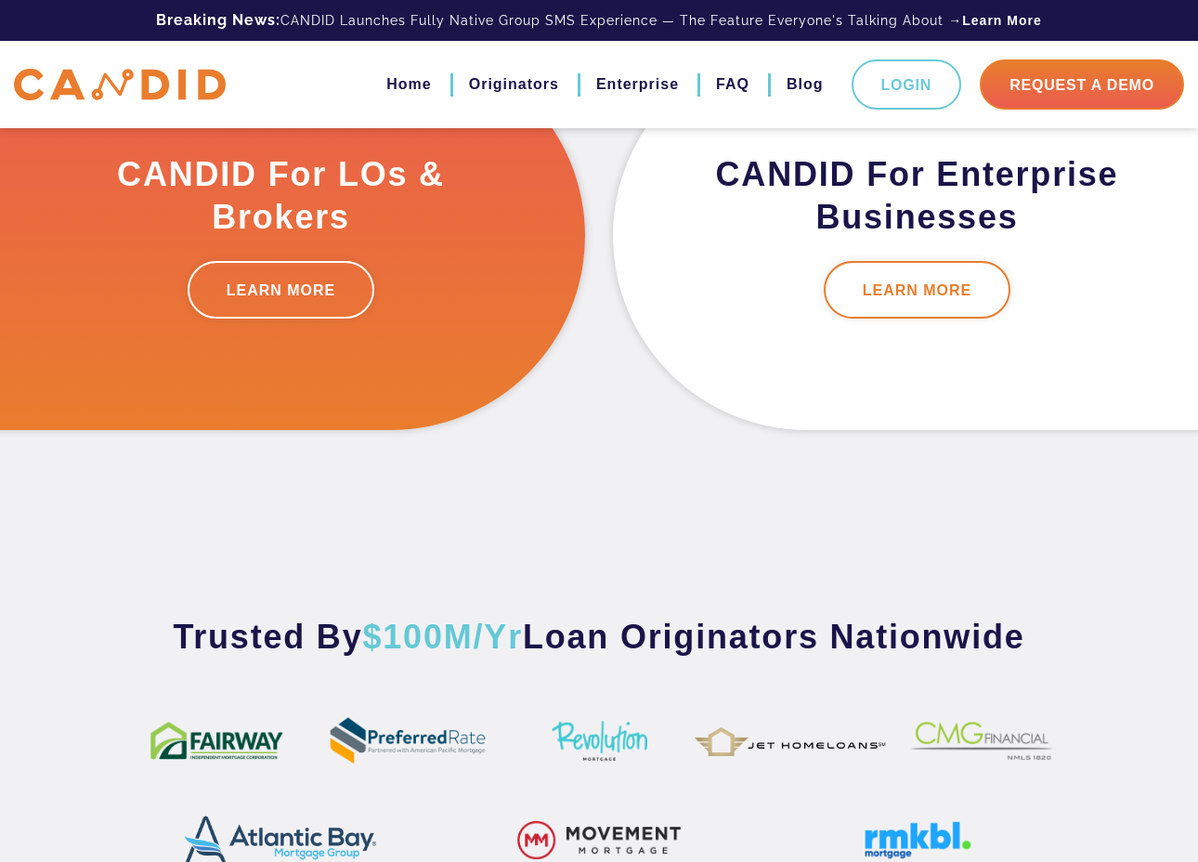
click at [949, 306] on link "LEARN MORE" at bounding box center [918, 290] width 188 height 58
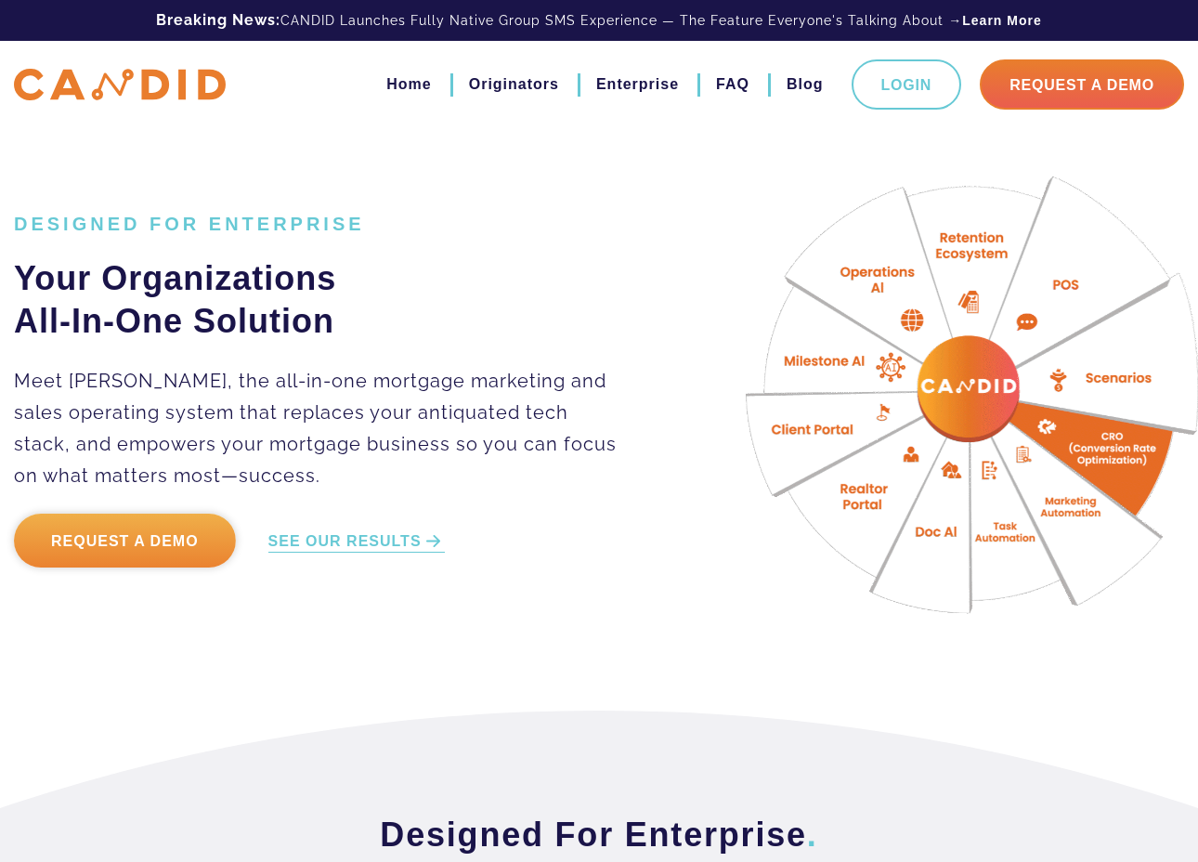
click at [149, 544] on link "Request a Demo" at bounding box center [125, 541] width 222 height 54
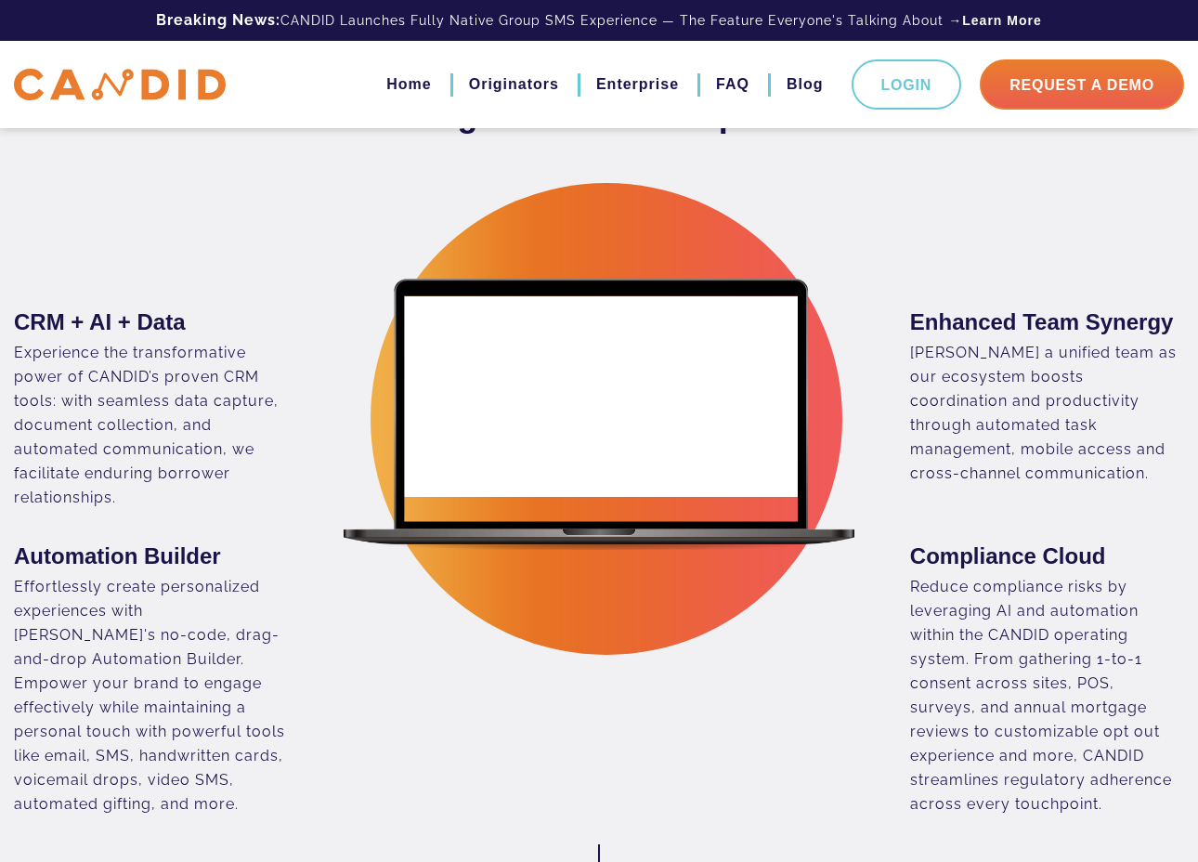
scroll to position [722, 0]
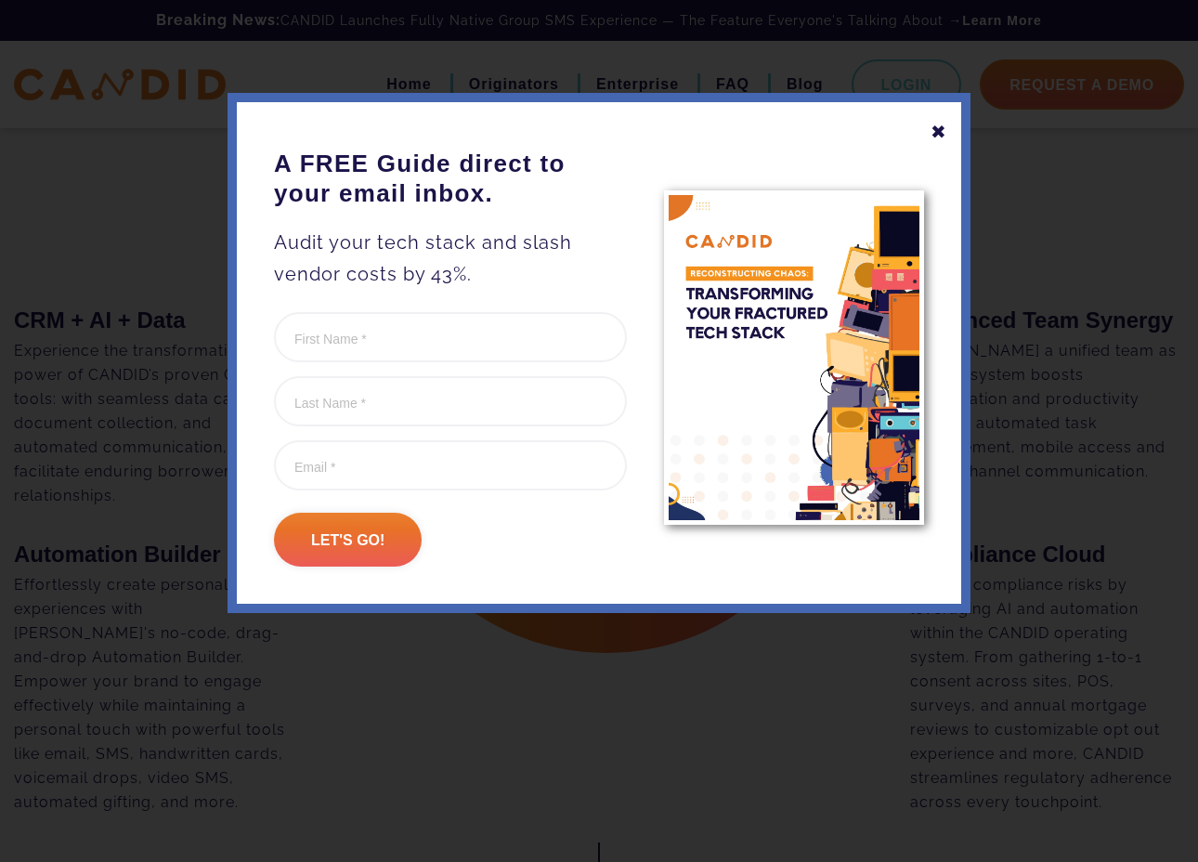
click at [944, 135] on div "✖" at bounding box center [939, 132] width 17 height 32
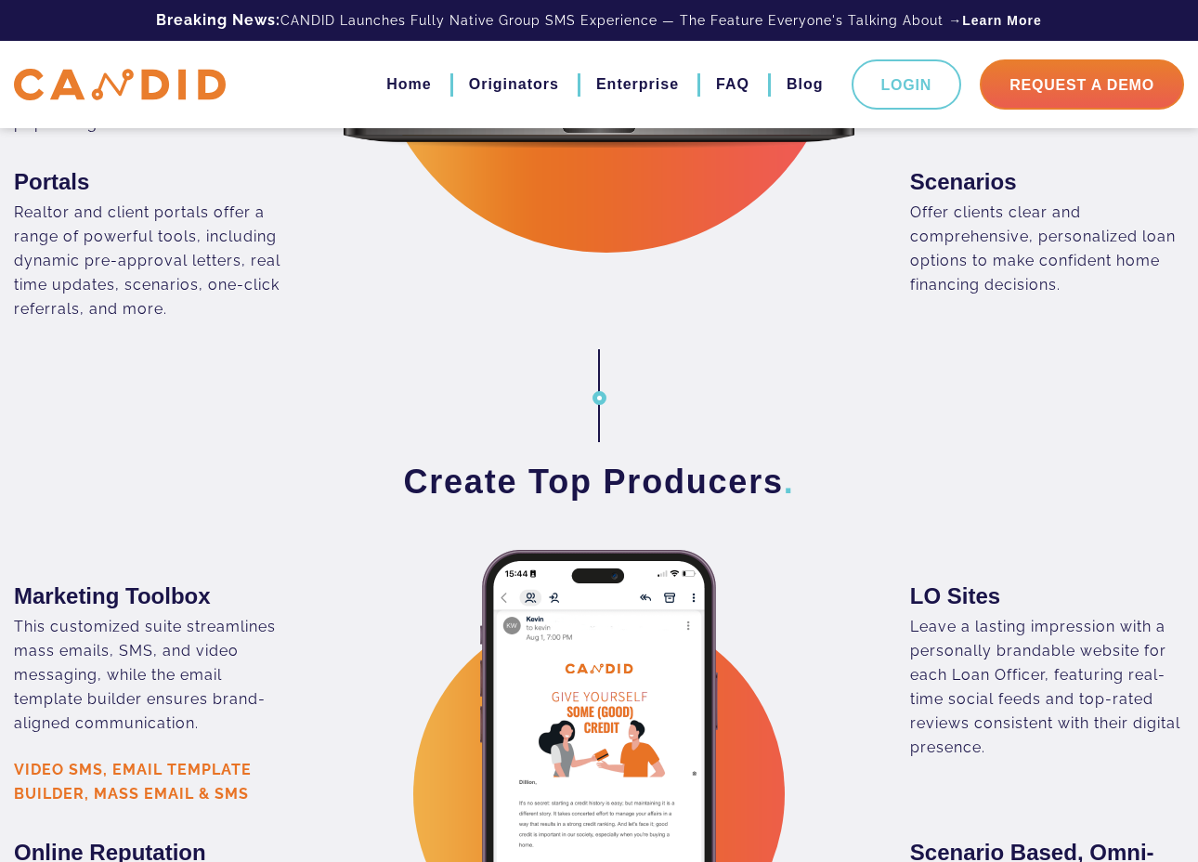
scroll to position [1986, 0]
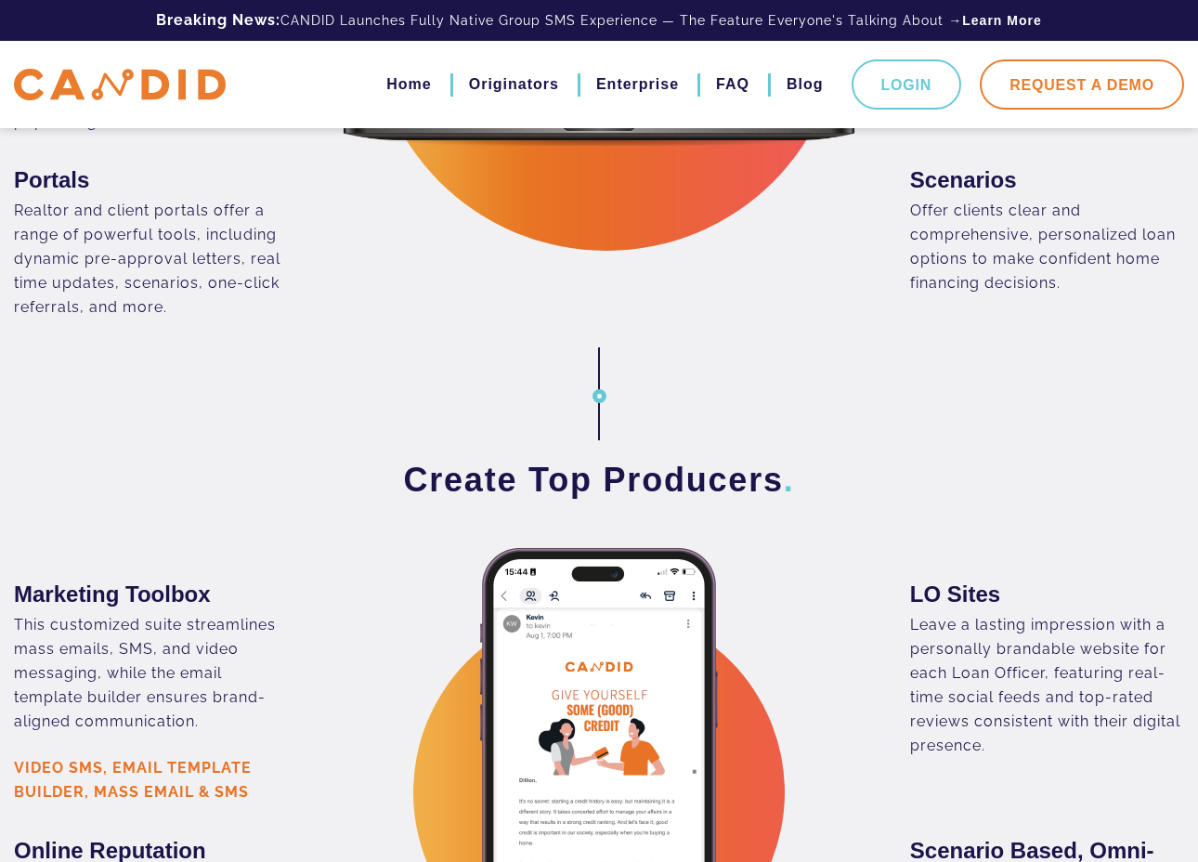
click at [1069, 90] on link "Request A Demo" at bounding box center [1082, 84] width 204 height 50
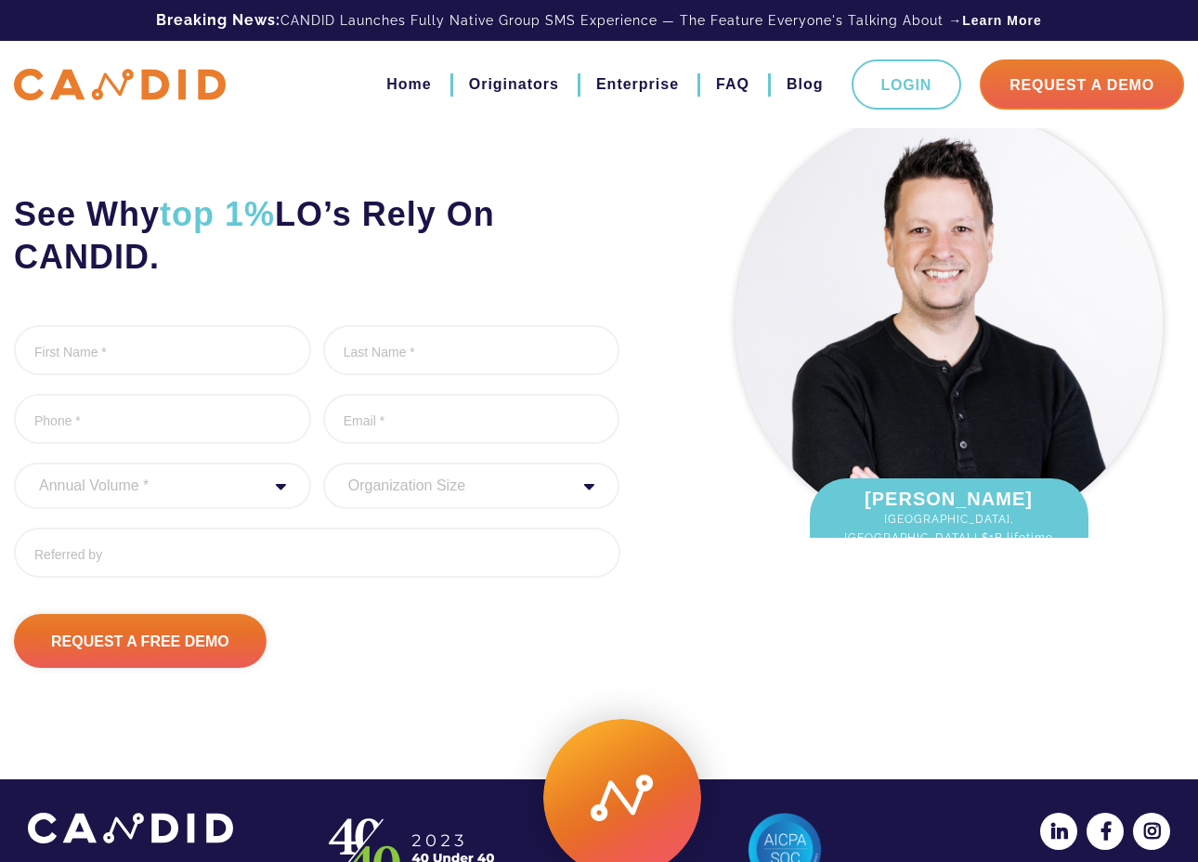
scroll to position [49, 0]
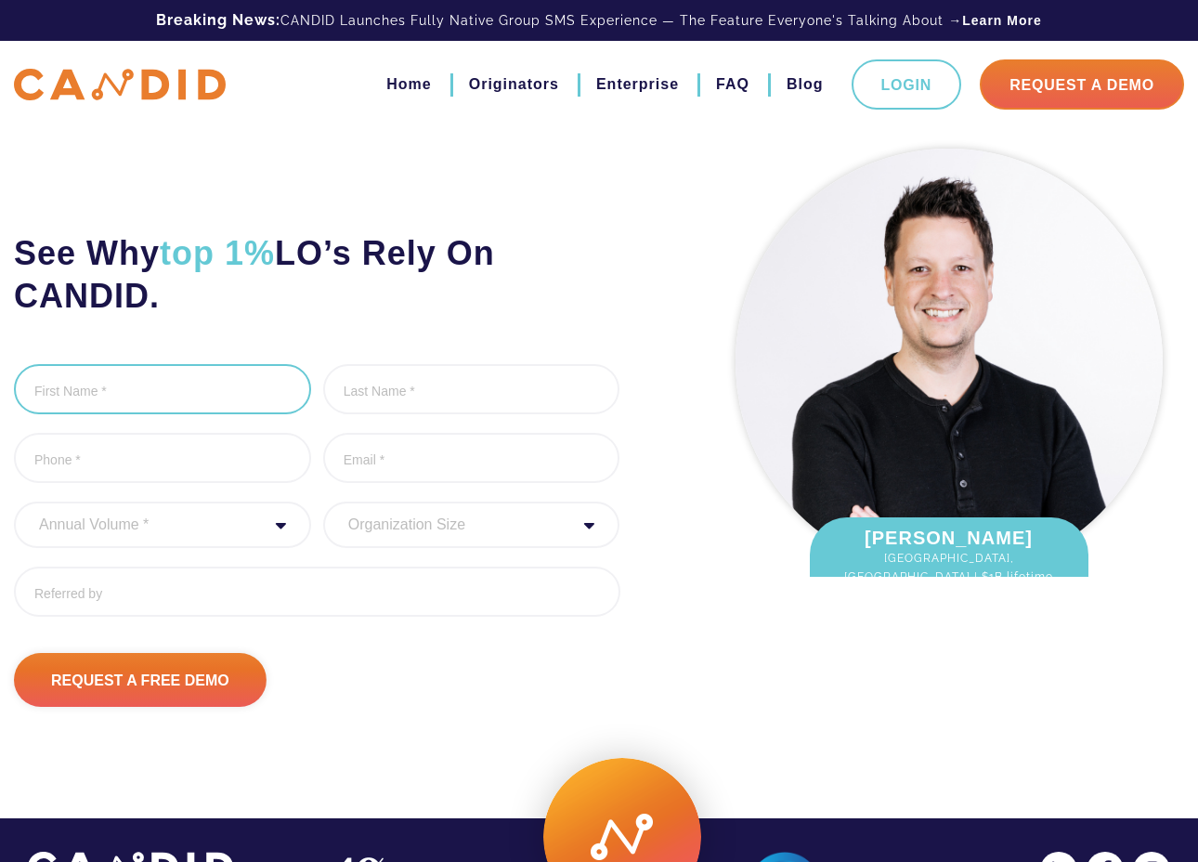
click at [111, 404] on input "First Name *" at bounding box center [162, 389] width 297 height 50
type input "Jo"
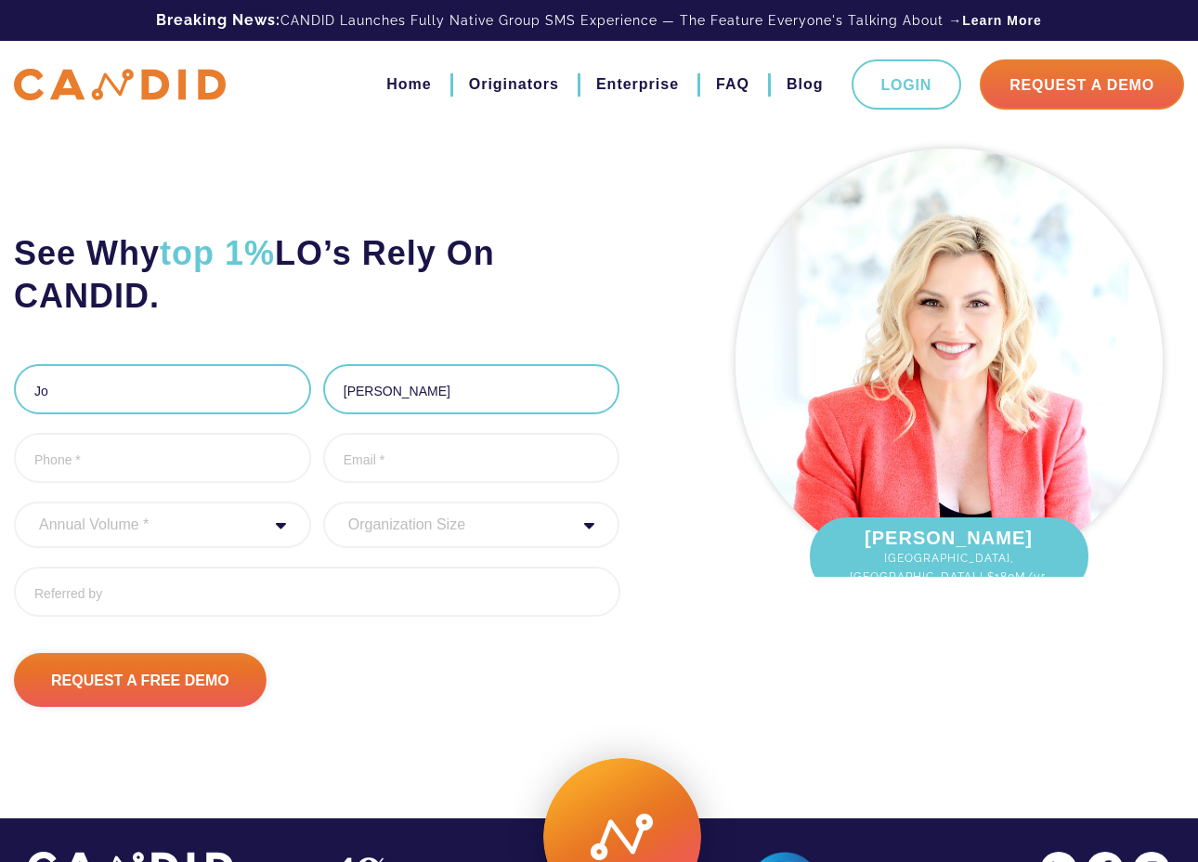
type input "Jones"
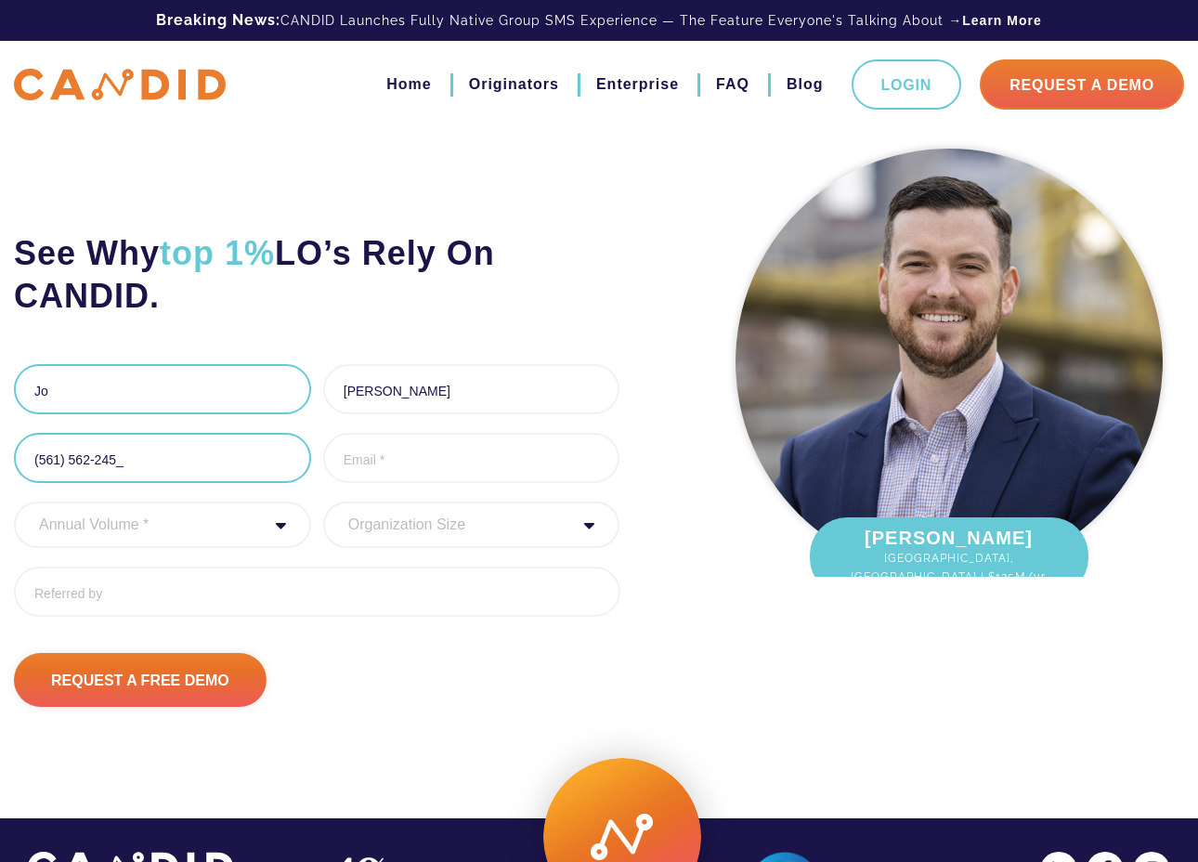
type input "[PHONE_NUMBER]"
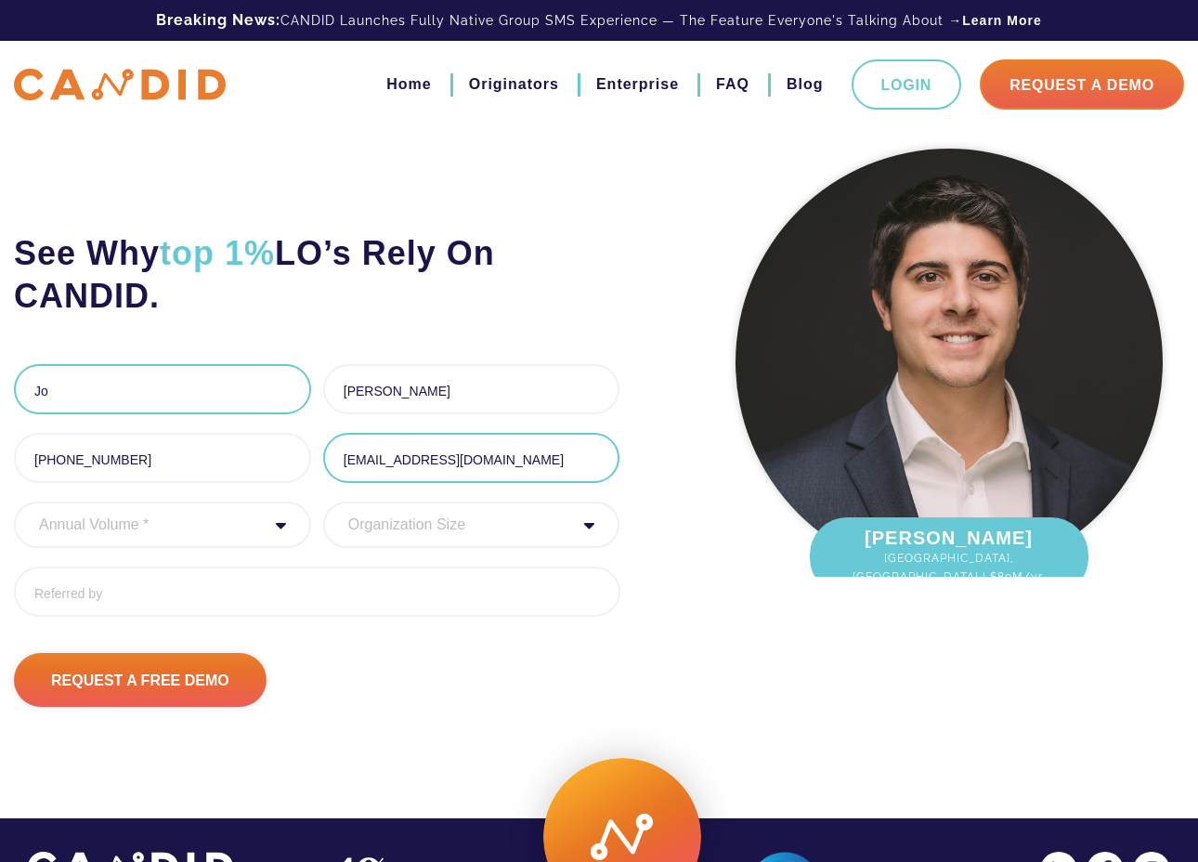
type input "[EMAIL_ADDRESS][DOMAIN_NAME]"
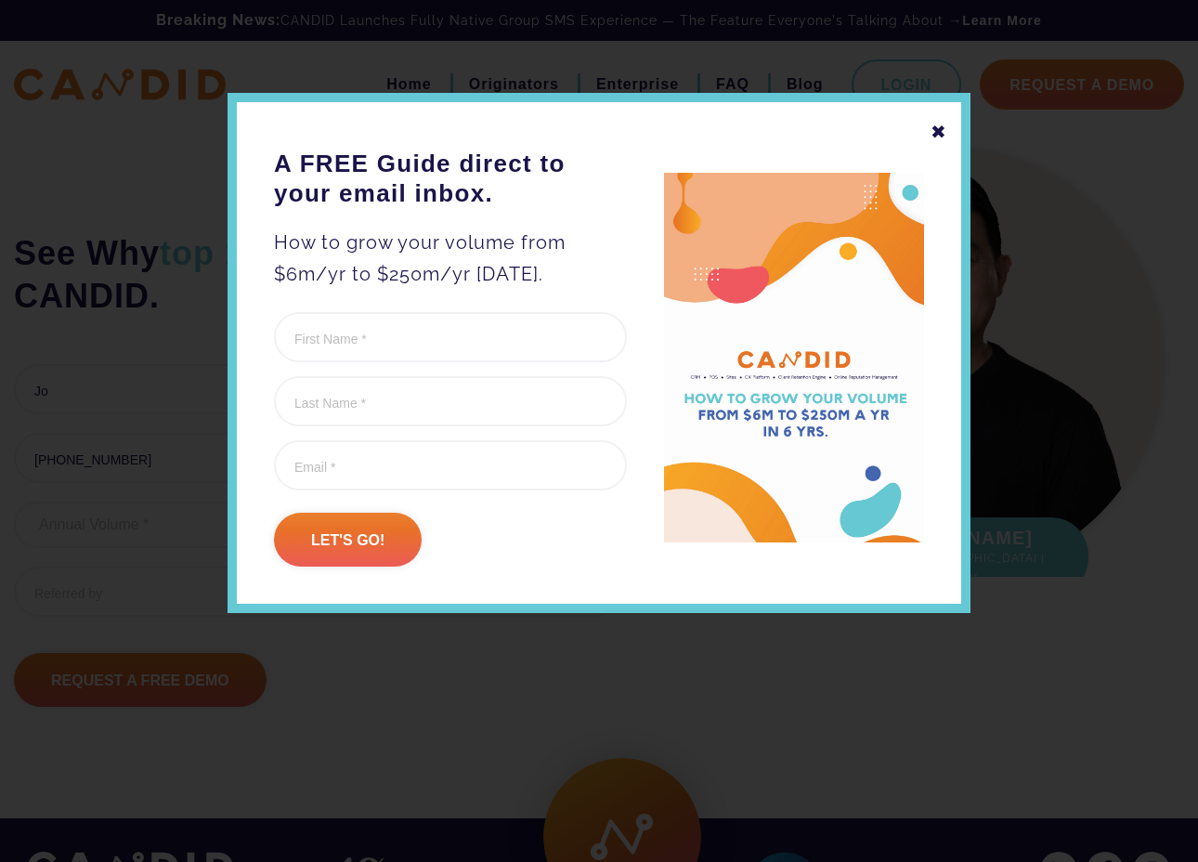
drag, startPoint x: 937, startPoint y: 130, endPoint x: 868, endPoint y: 165, distance: 78.1
click at [937, 130] on div "✖" at bounding box center [939, 132] width 17 height 32
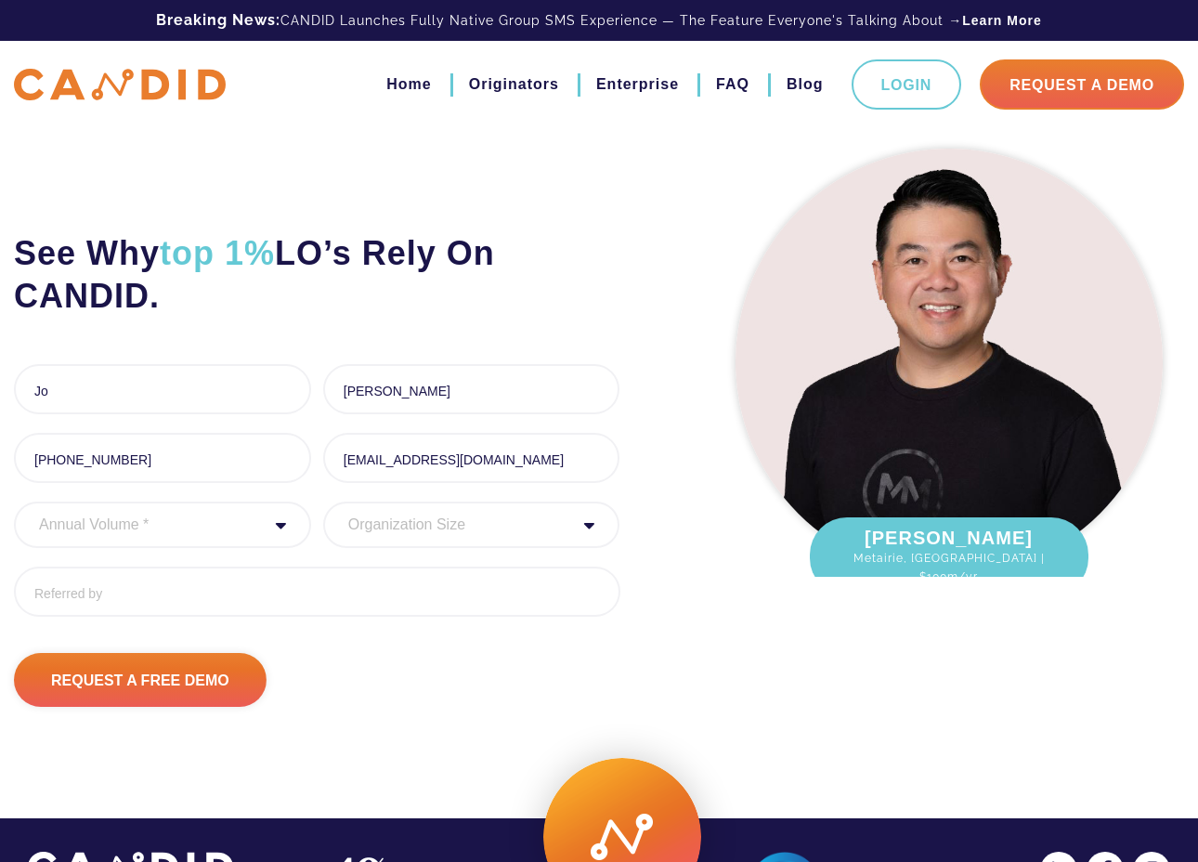
click at [276, 529] on div "Annual Volume * 0 to 25M 25M to 50M 50M to 75M 75M to 100M 100M to 150M 150M to…" at bounding box center [162, 525] width 297 height 46
click at [275, 522] on div "Annual Volume * 0 to 25M 25M to 50M 50M to 75M 75M to 100M 100M to 150M 150M to…" at bounding box center [162, 525] width 297 height 46
click at [190, 531] on select "Annual Volume * 0 to 25M 25M to 50M 50M to 75M 75M to 100M 100M to 150M 150M to…" at bounding box center [162, 525] width 297 height 46
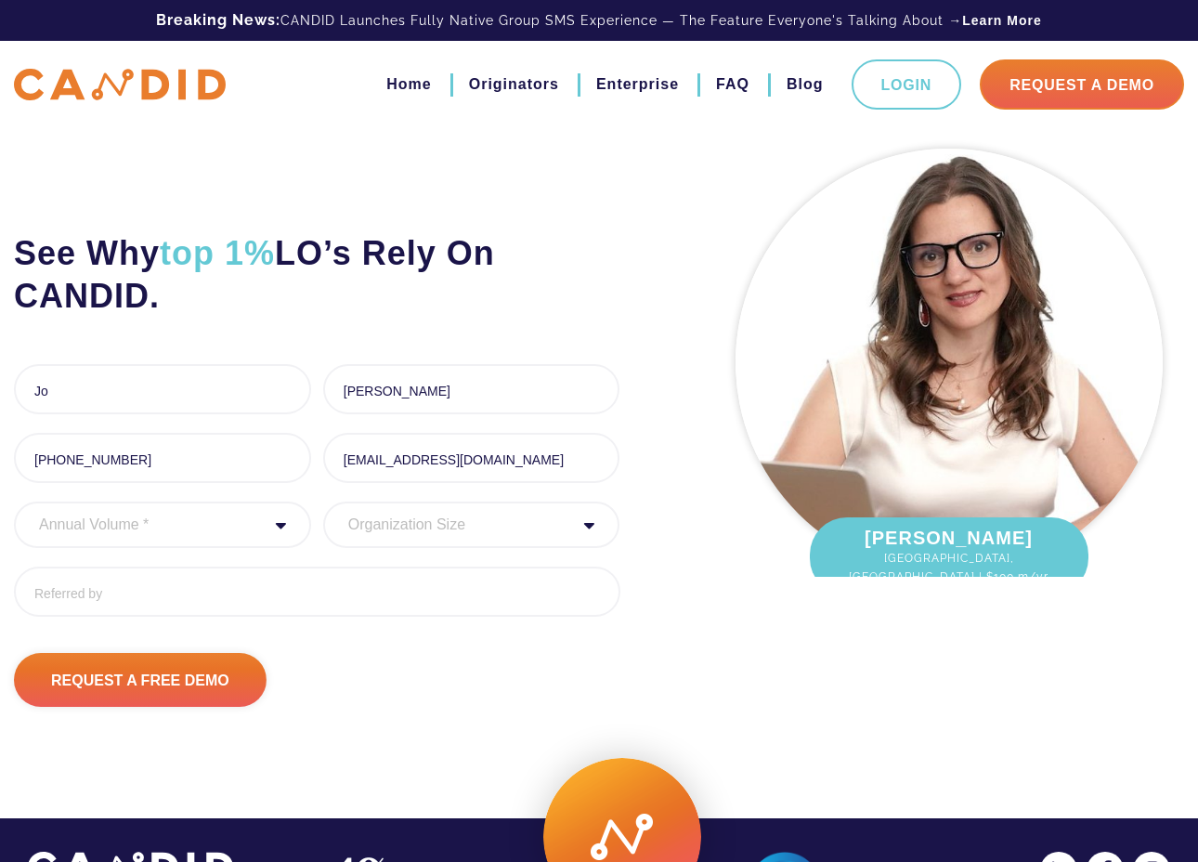
select select "30000000"
click at [14, 502] on select "Annual Volume * 0 to 25M 25M to 50M 50M to 75M 75M to 100M 100M to 150M 150M to…" at bounding box center [162, 525] width 297 height 46
click at [395, 528] on select "Organization Size 1 - 10 11 - 50 51 - 100 101 - 200 201 - 300 300 - 500 501+" at bounding box center [471, 525] width 297 height 46
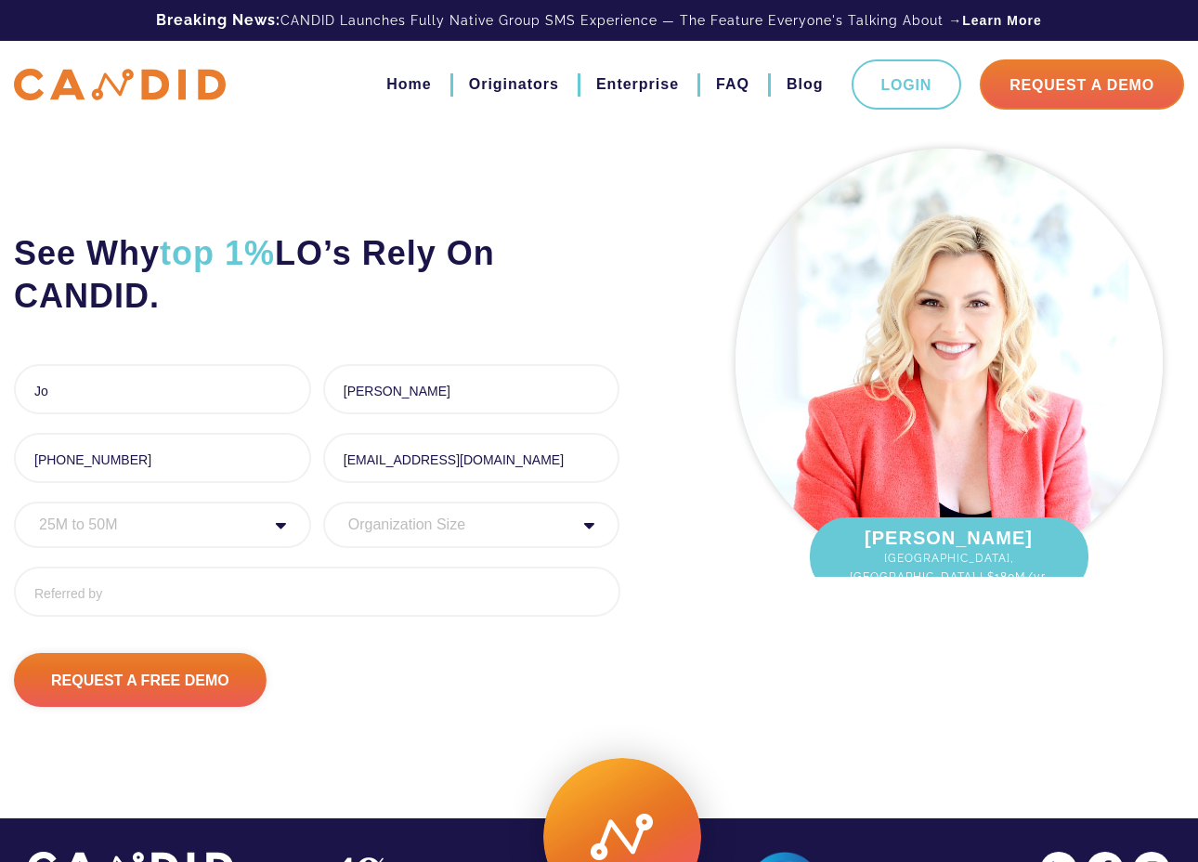
select select "1 - 10"
click at [323, 502] on select "Organization Size 1 - 10 11 - 50 51 - 100 101 - 200 201 - 300 300 - 500 501+" at bounding box center [471, 525] width 297 height 46
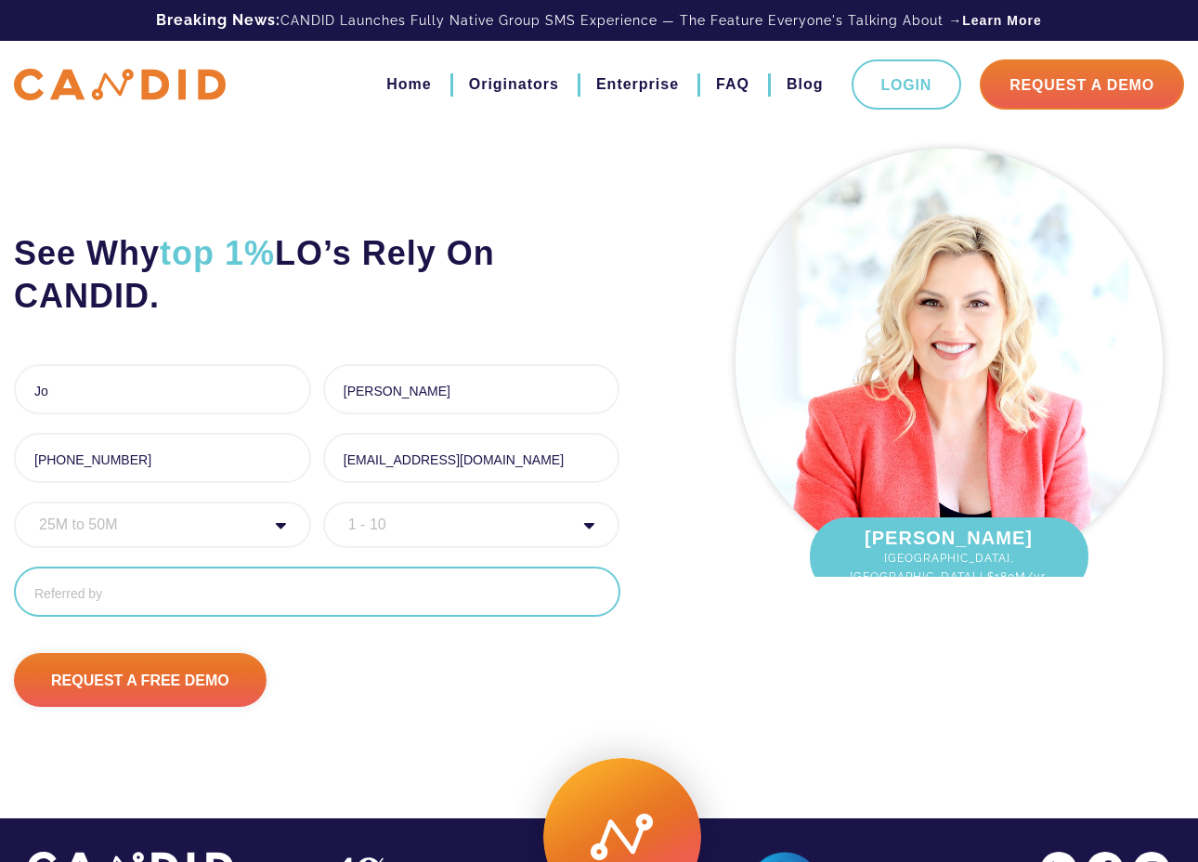
click at [175, 590] on input "Referred By" at bounding box center [317, 592] width 607 height 50
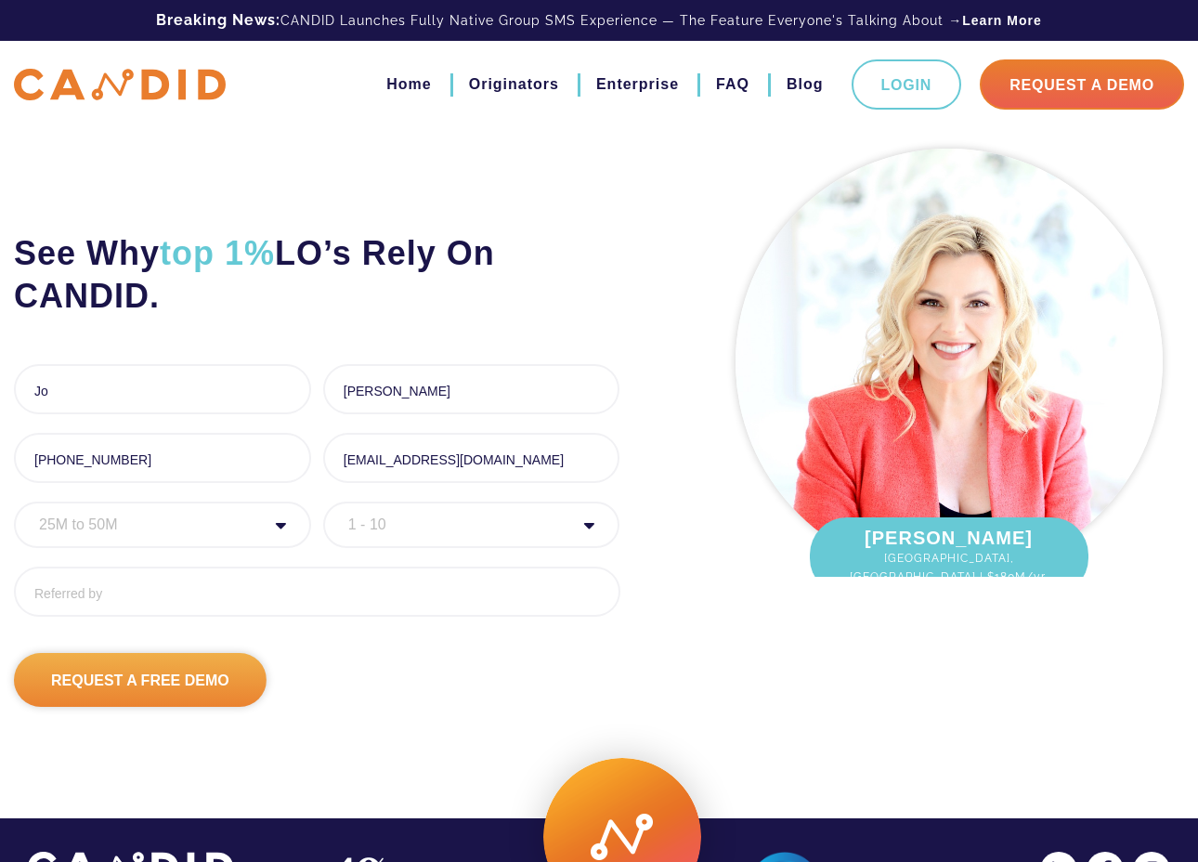
click at [120, 682] on input "Request A Free Demo" at bounding box center [140, 680] width 253 height 54
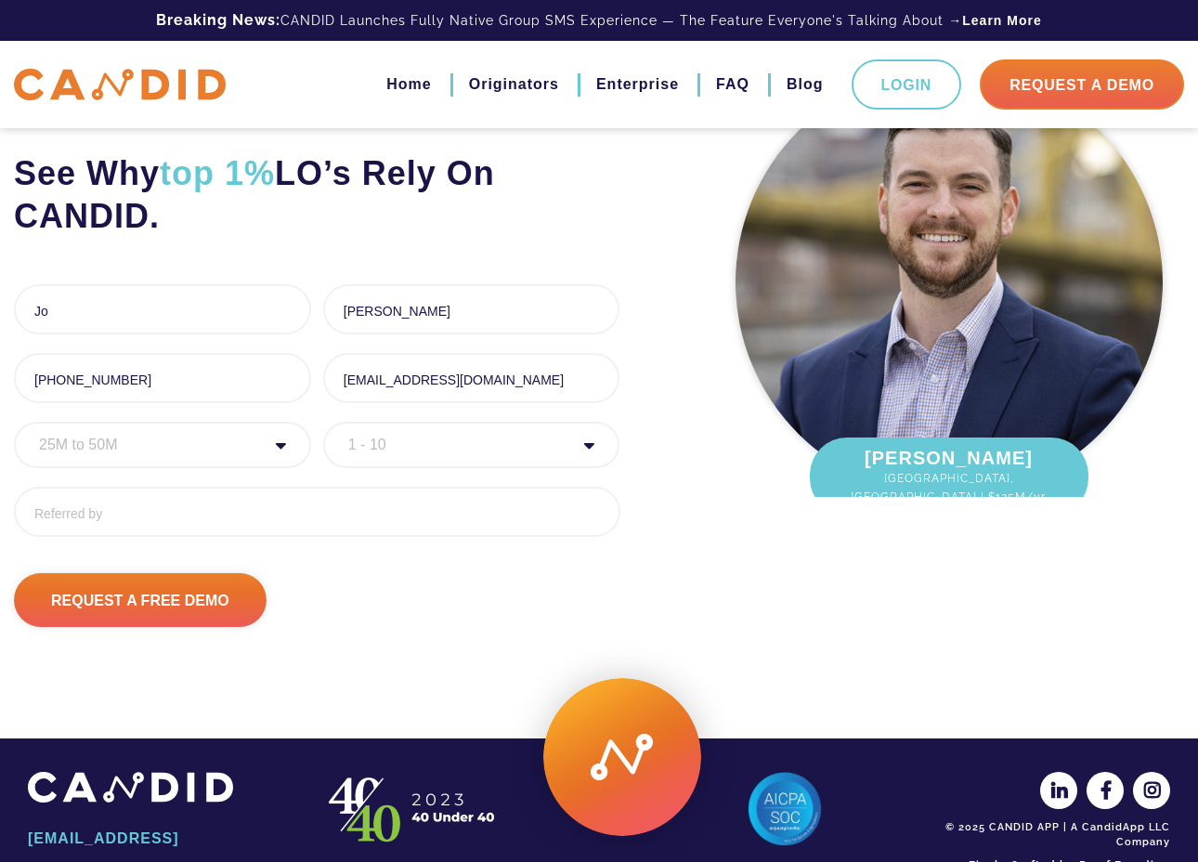
scroll to position [81, 0]
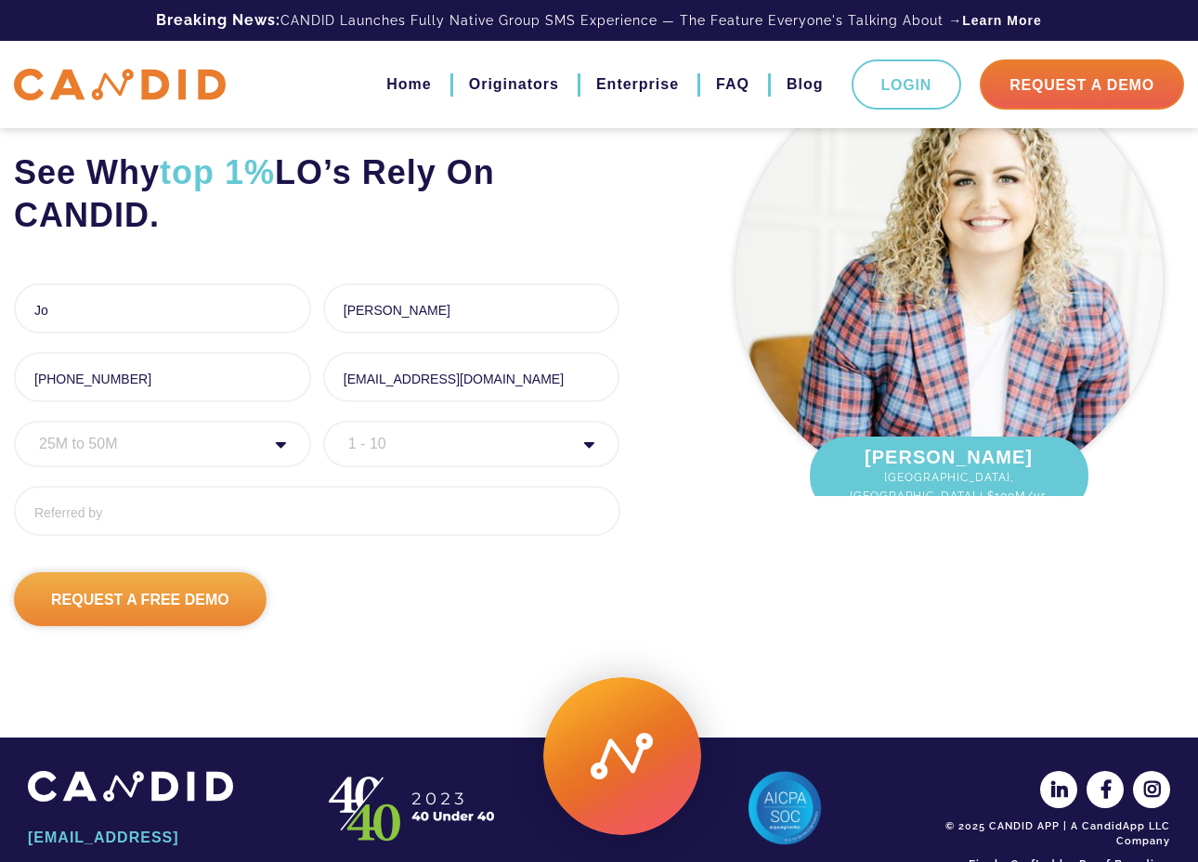
click at [176, 599] on input "Request A Free Demo" at bounding box center [140, 599] width 253 height 54
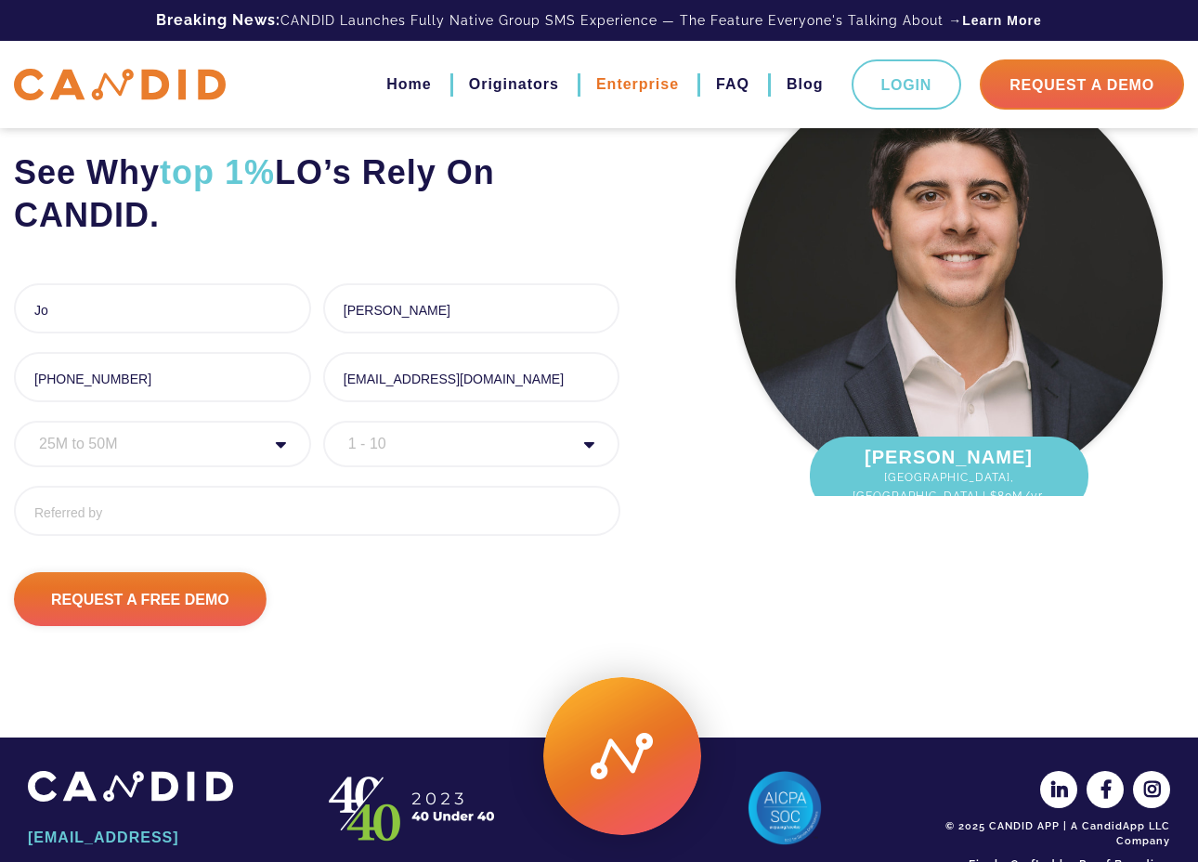
click at [646, 86] on link "Enterprise" at bounding box center [637, 85] width 83 height 32
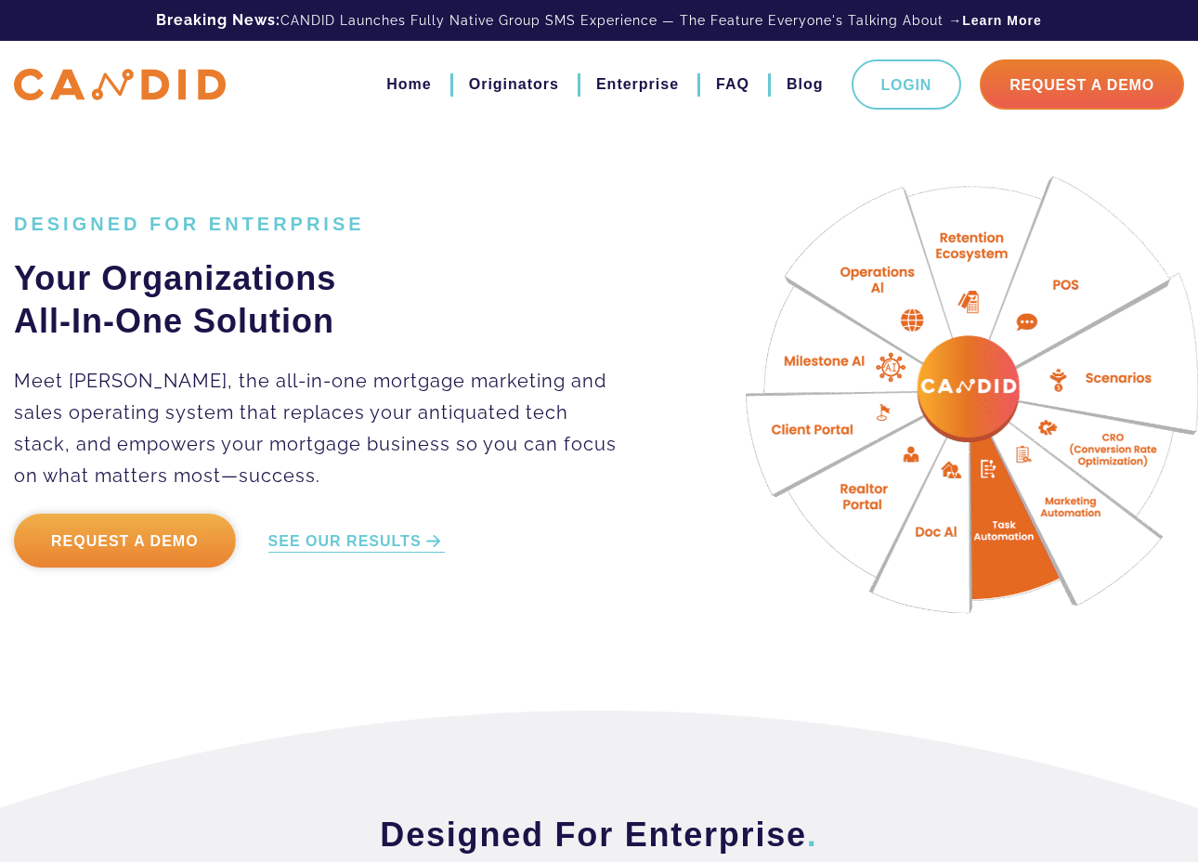
click at [151, 529] on link "Request a Demo" at bounding box center [125, 541] width 222 height 54
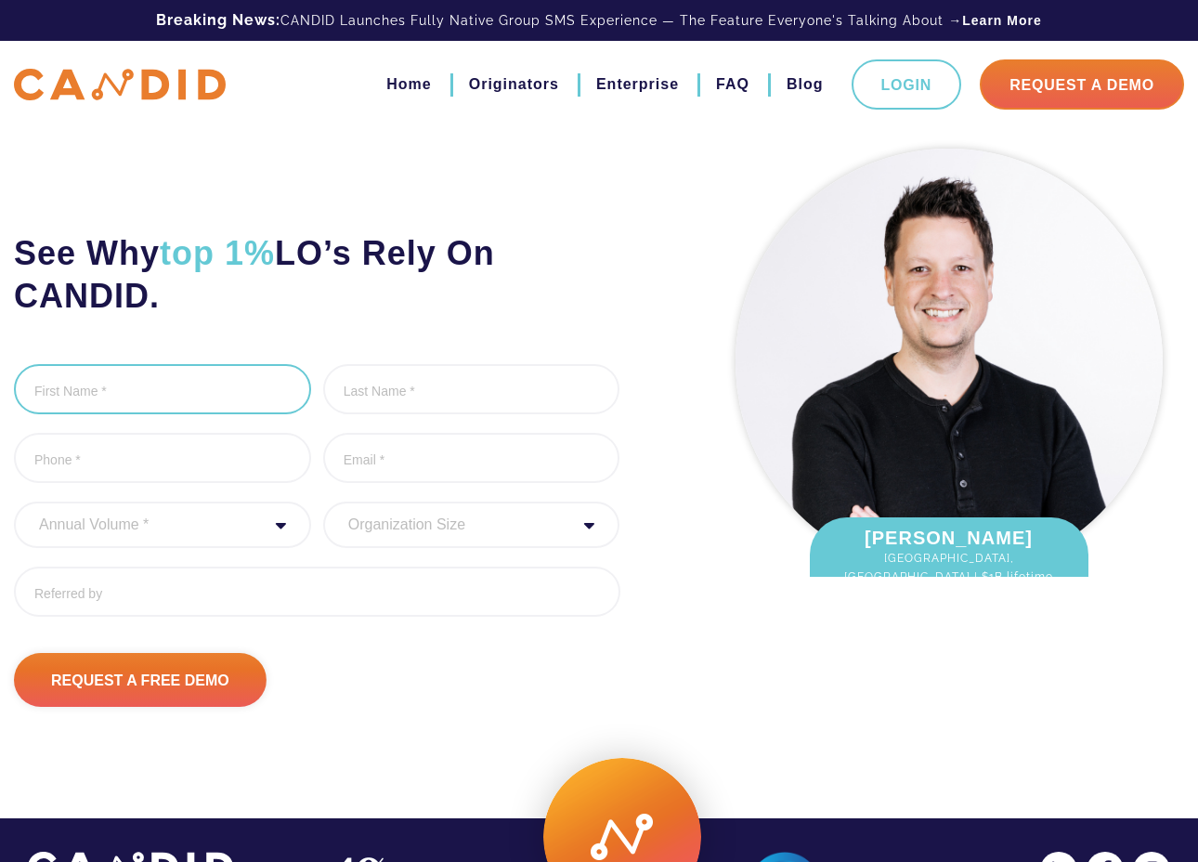
click at [90, 389] on input "First Name *" at bounding box center [162, 389] width 297 height 50
type input "Jo"
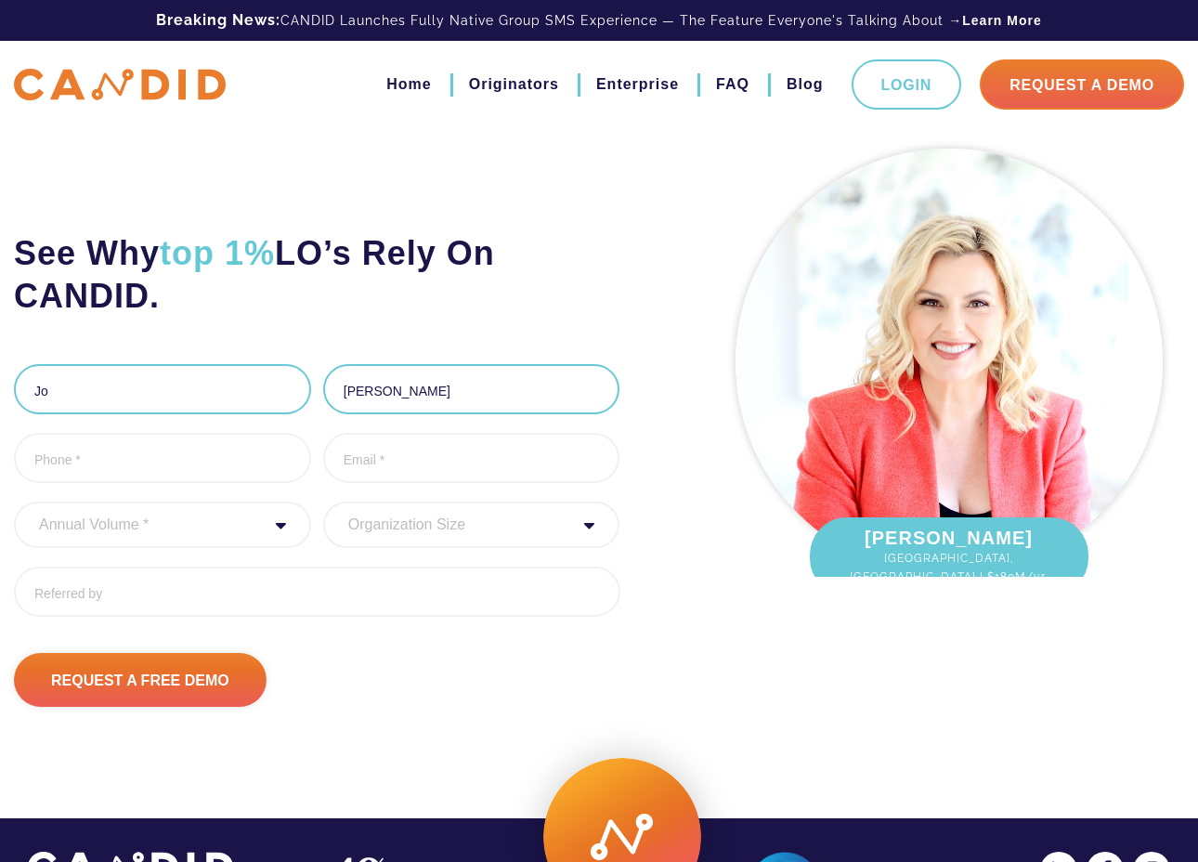
type input "[PERSON_NAME]"
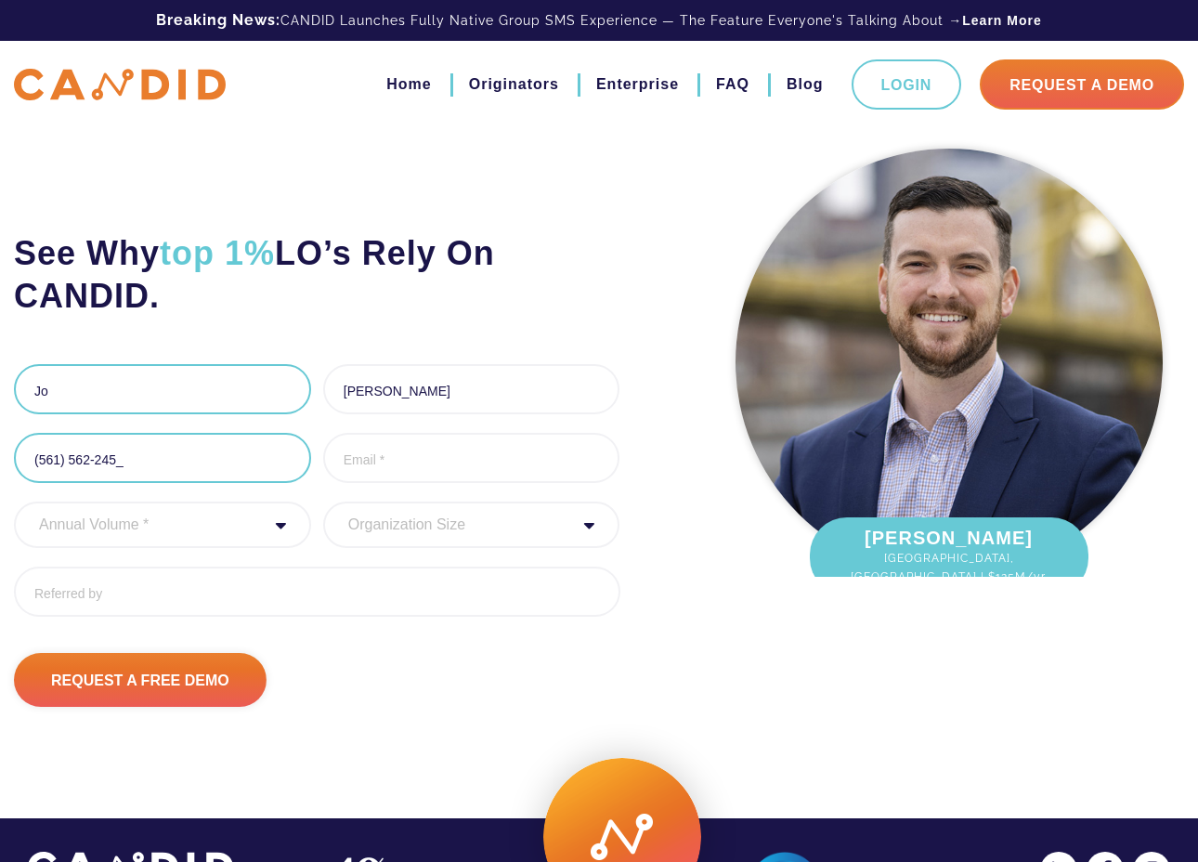
type input "[PHONE_NUMBER]"
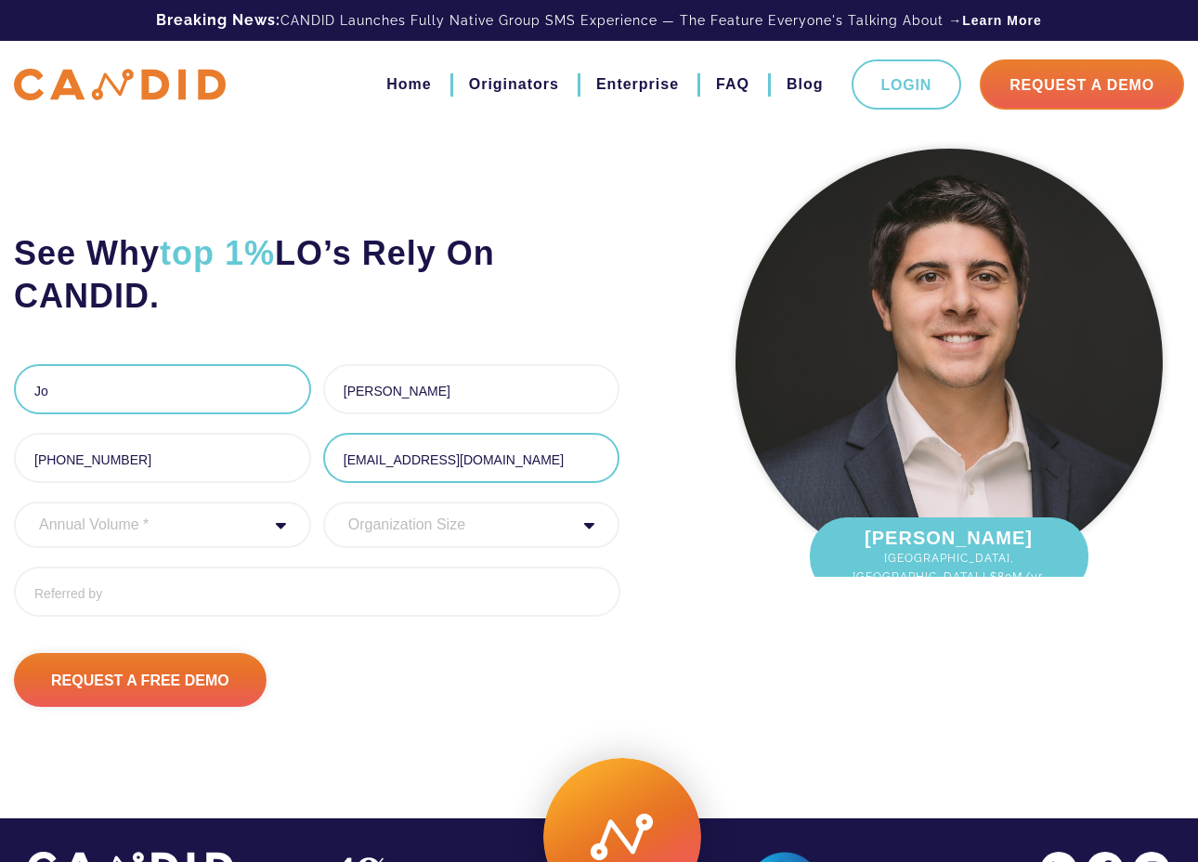
type input "[EMAIL_ADDRESS][DOMAIN_NAME]"
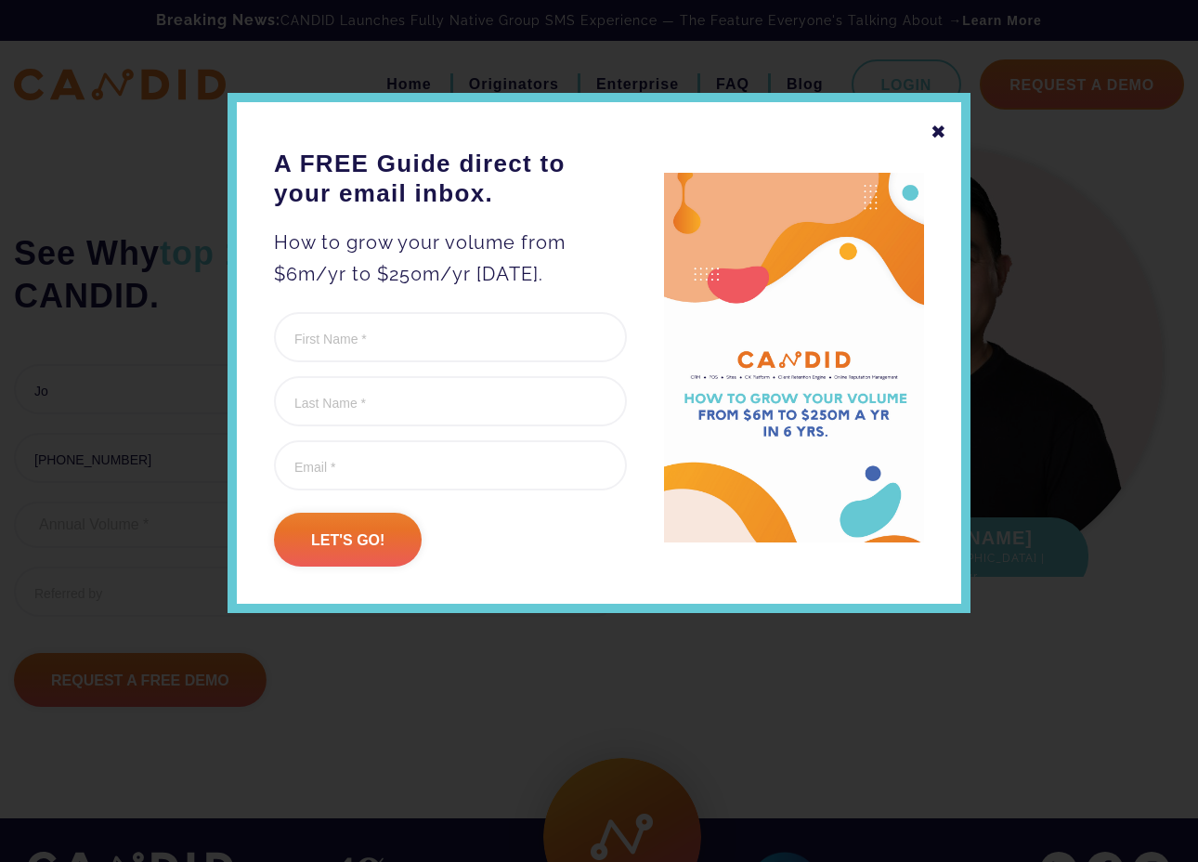
click at [946, 124] on div "✖" at bounding box center [939, 132] width 17 height 32
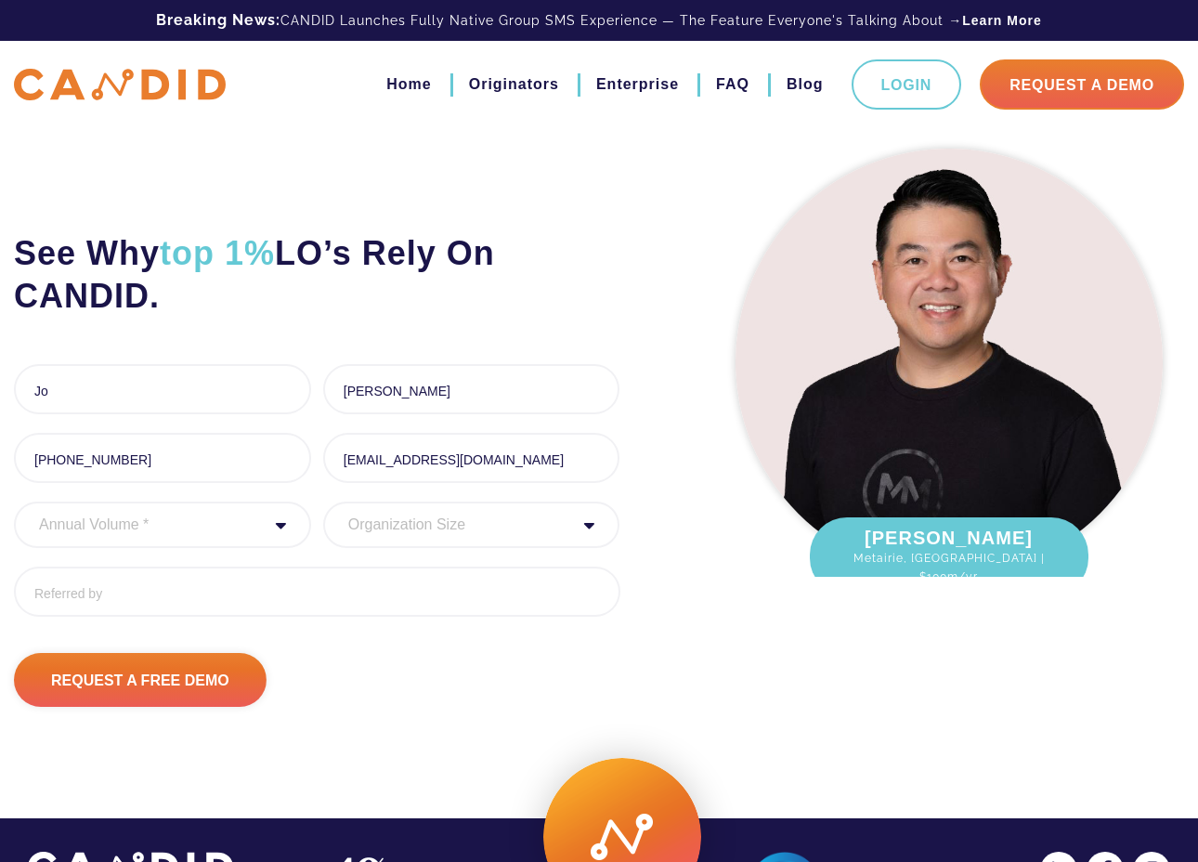
click at [277, 528] on div "Annual Volume * 0 to 25M 25M to 50M 50M to 75M 75M to 100M 100M to 150M 150M to…" at bounding box center [162, 525] width 297 height 46
click at [241, 524] on select "Annual Volume * 0 to 25M 25M to 50M 50M to 75M 75M to 100M 100M to 150M 150M to…" at bounding box center [162, 525] width 297 height 46
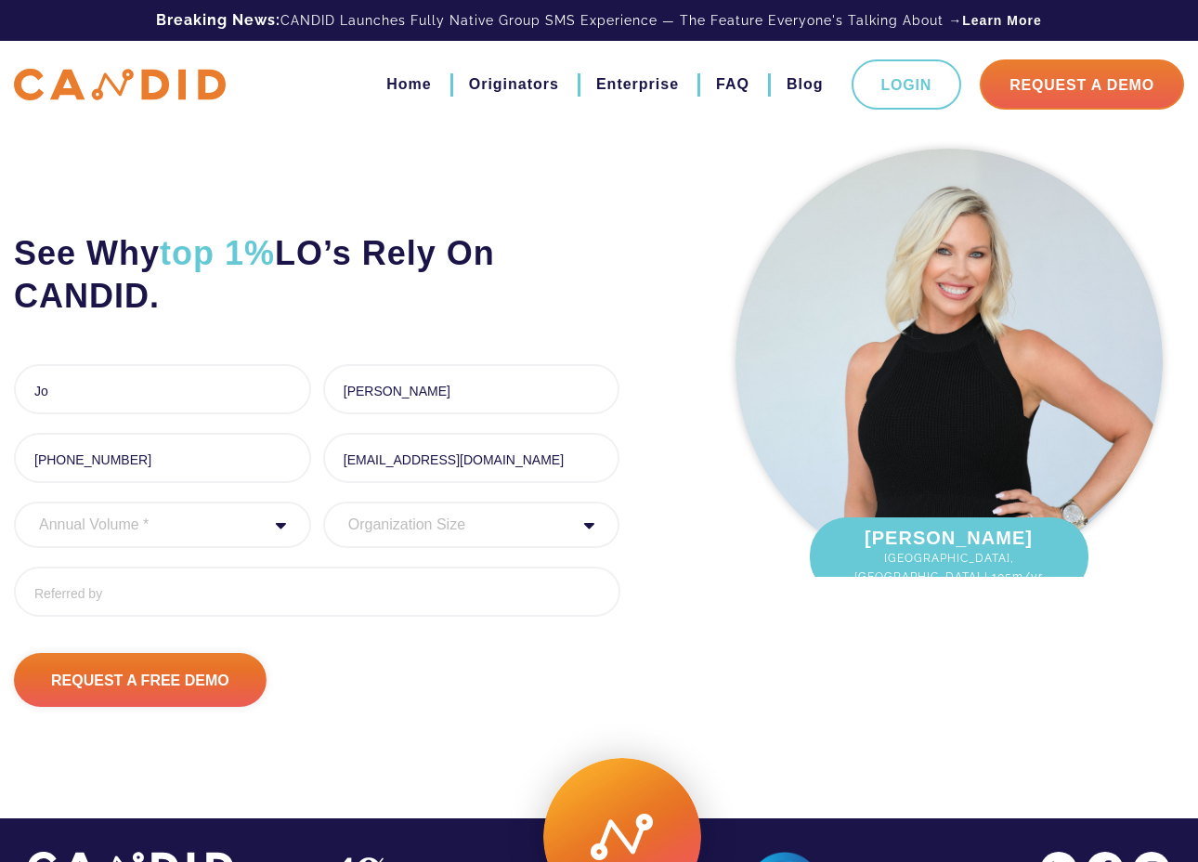
select select "30000000"
click at [14, 502] on select "Annual Volume * 0 to 25M 25M to 50M 50M to 75M 75M to 100M 100M to 150M 150M to…" at bounding box center [162, 525] width 297 height 46
click at [535, 525] on select "Organization Size 1 - 10 11 - 50 51 - 100 101 - 200 201 - 300 300 - 500 501+" at bounding box center [471, 525] width 297 height 46
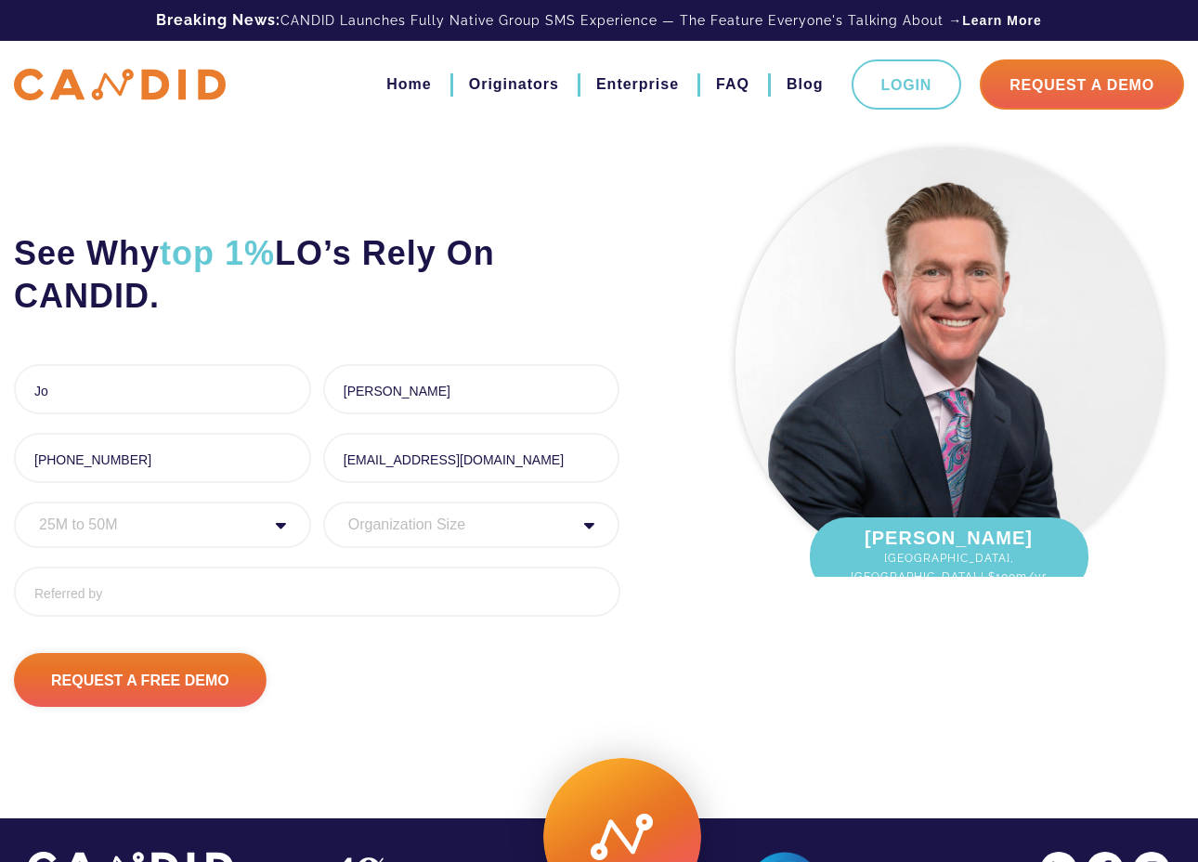
select select "11 - 50"
click at [323, 502] on select "Organization Size 1 - 10 11 - 50 51 - 100 101 - 200 201 - 300 300 - 500 501+" at bounding box center [471, 525] width 297 height 46
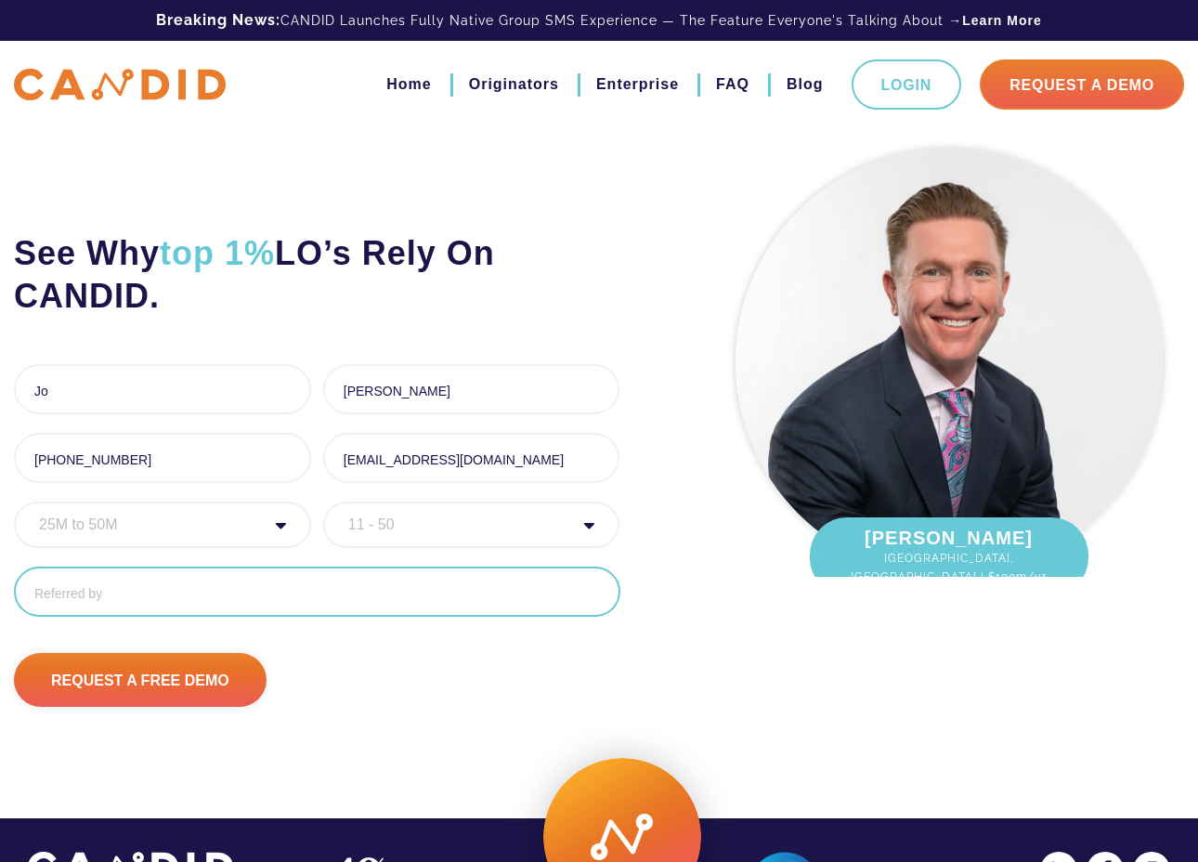
click at [313, 586] on input "Referred By" at bounding box center [317, 592] width 607 height 50
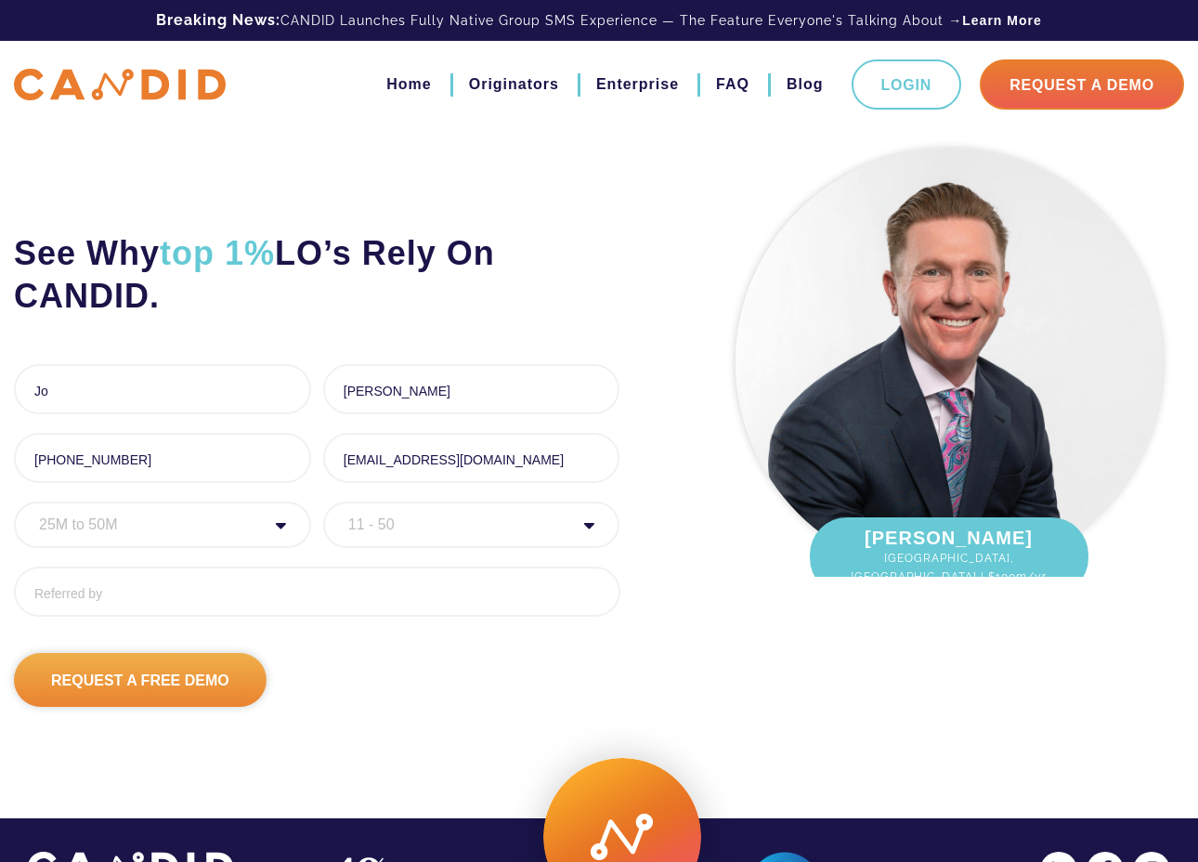
click at [202, 682] on input "Request A Free Demo" at bounding box center [140, 680] width 253 height 54
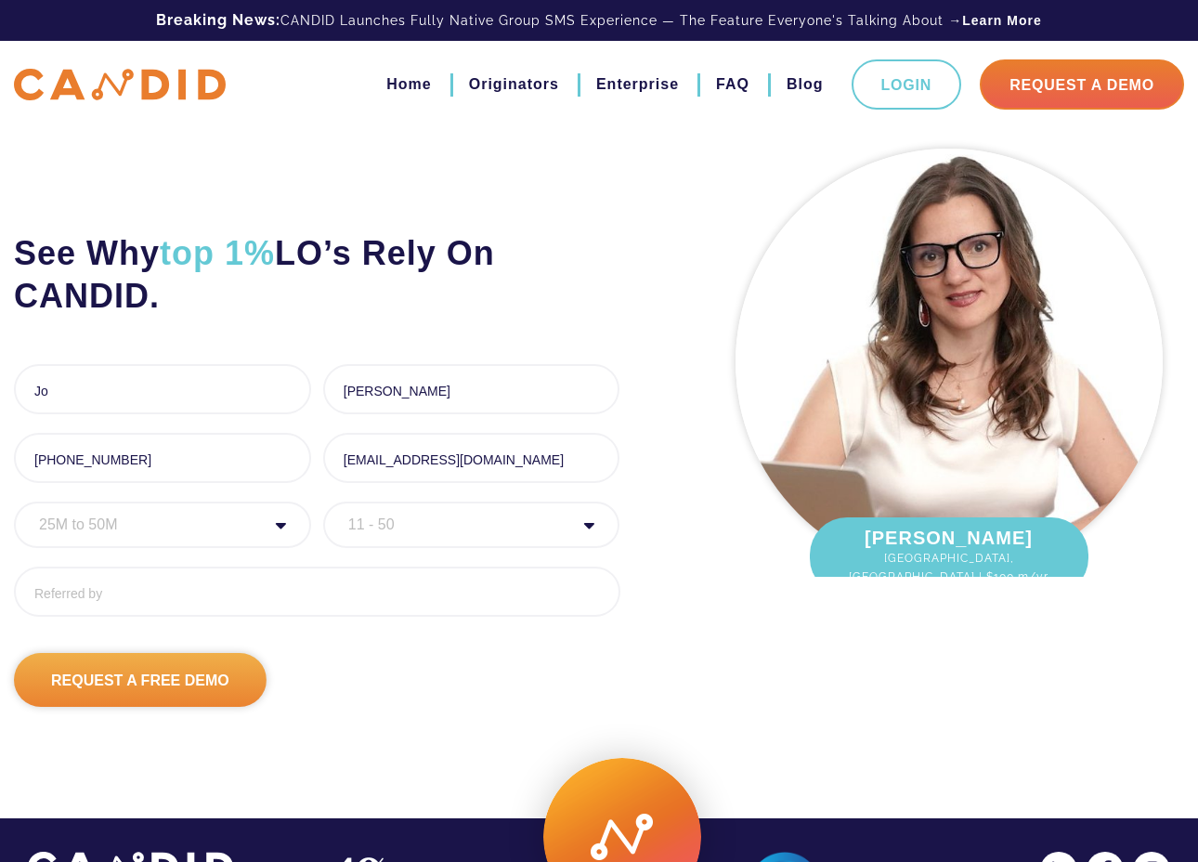
click at [87, 697] on input "Request A Free Demo" at bounding box center [140, 680] width 253 height 54
